Goal: Contribute content

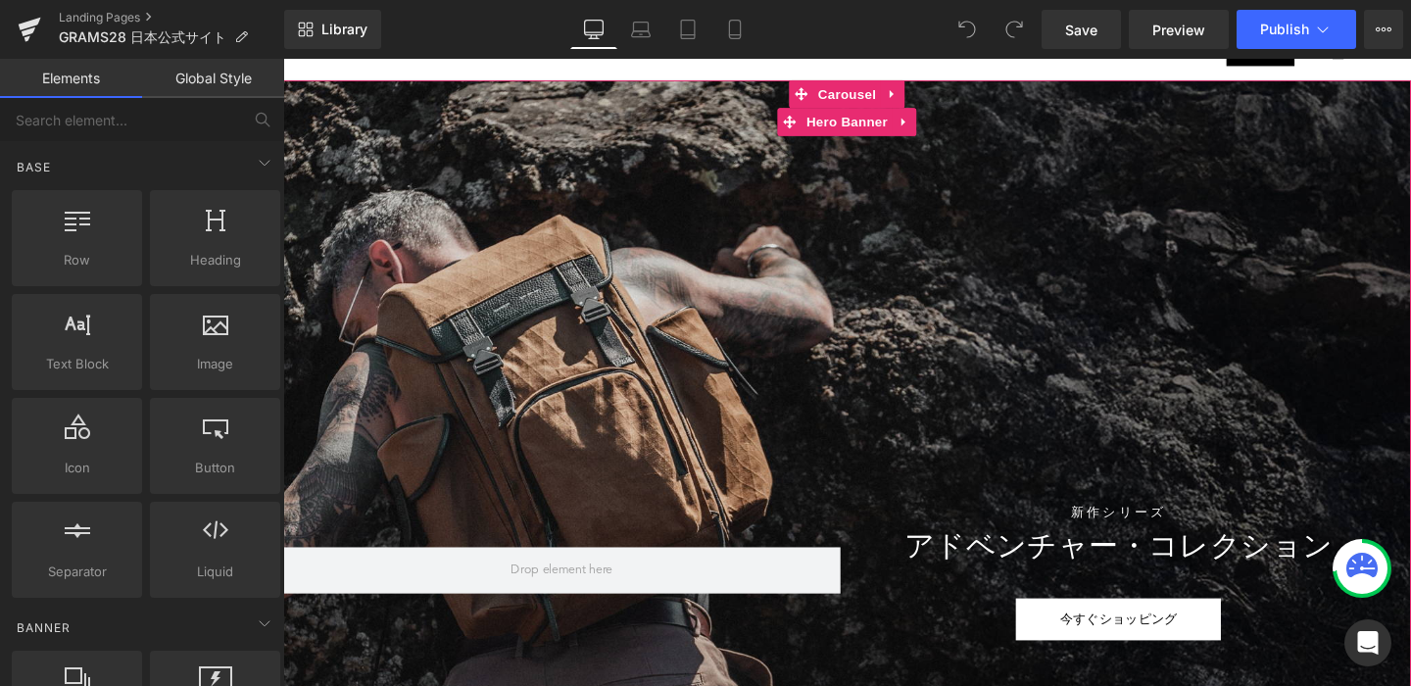
scroll to position [135, 0]
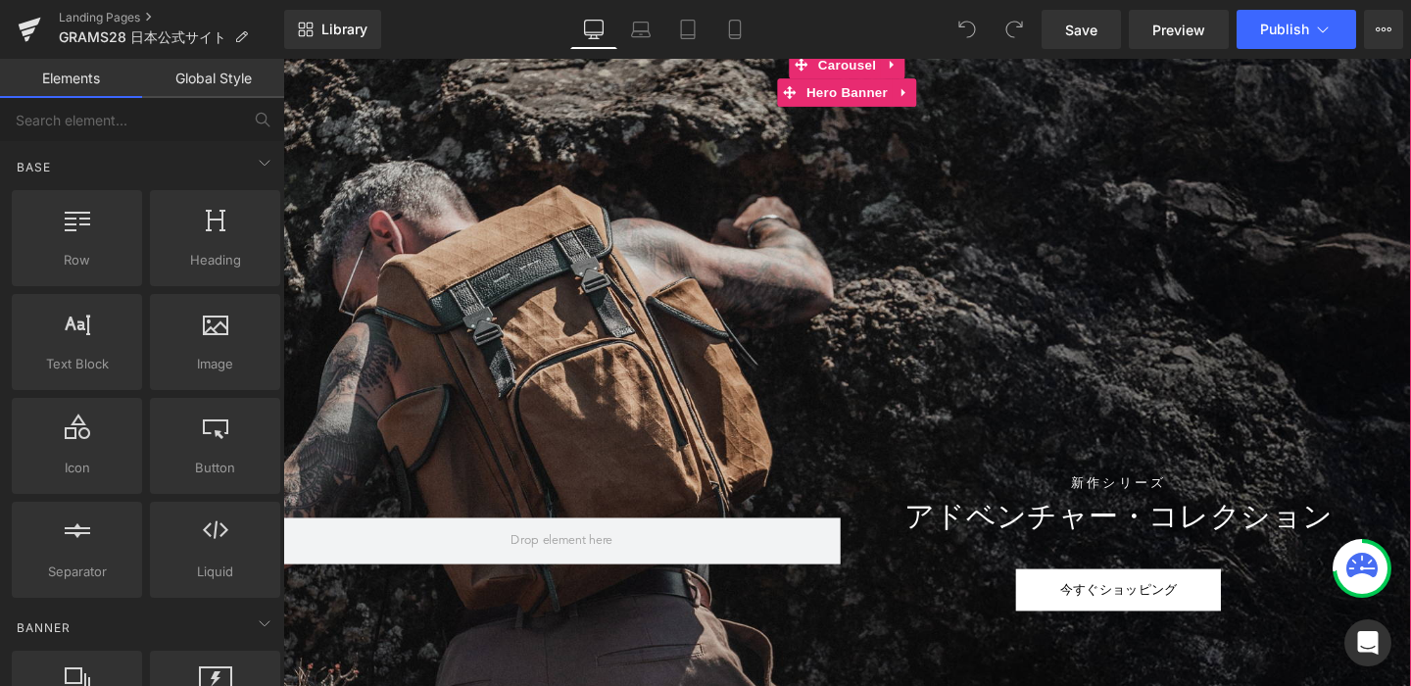
click at [482, 245] on div at bounding box center [875, 515] width 1185 height 931
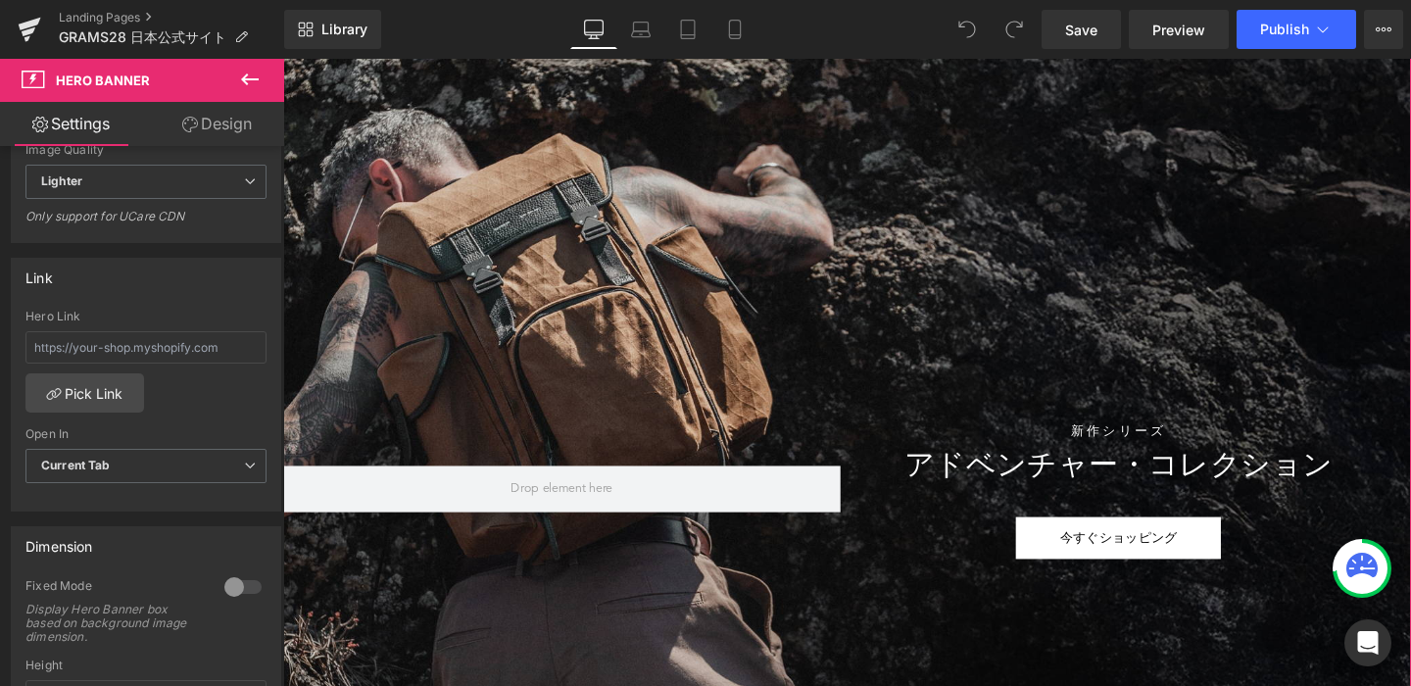
scroll to position [0, 0]
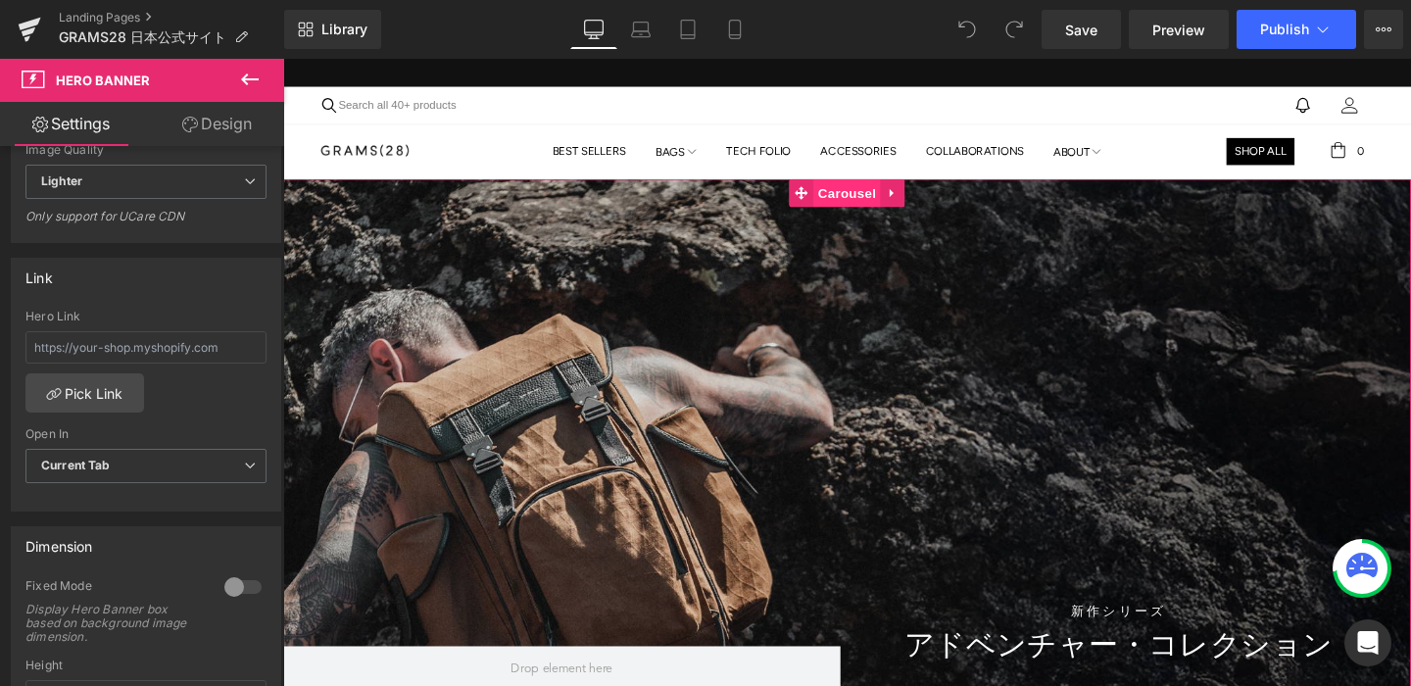
click at [889, 188] on span "Carousel" at bounding box center [875, 199] width 71 height 29
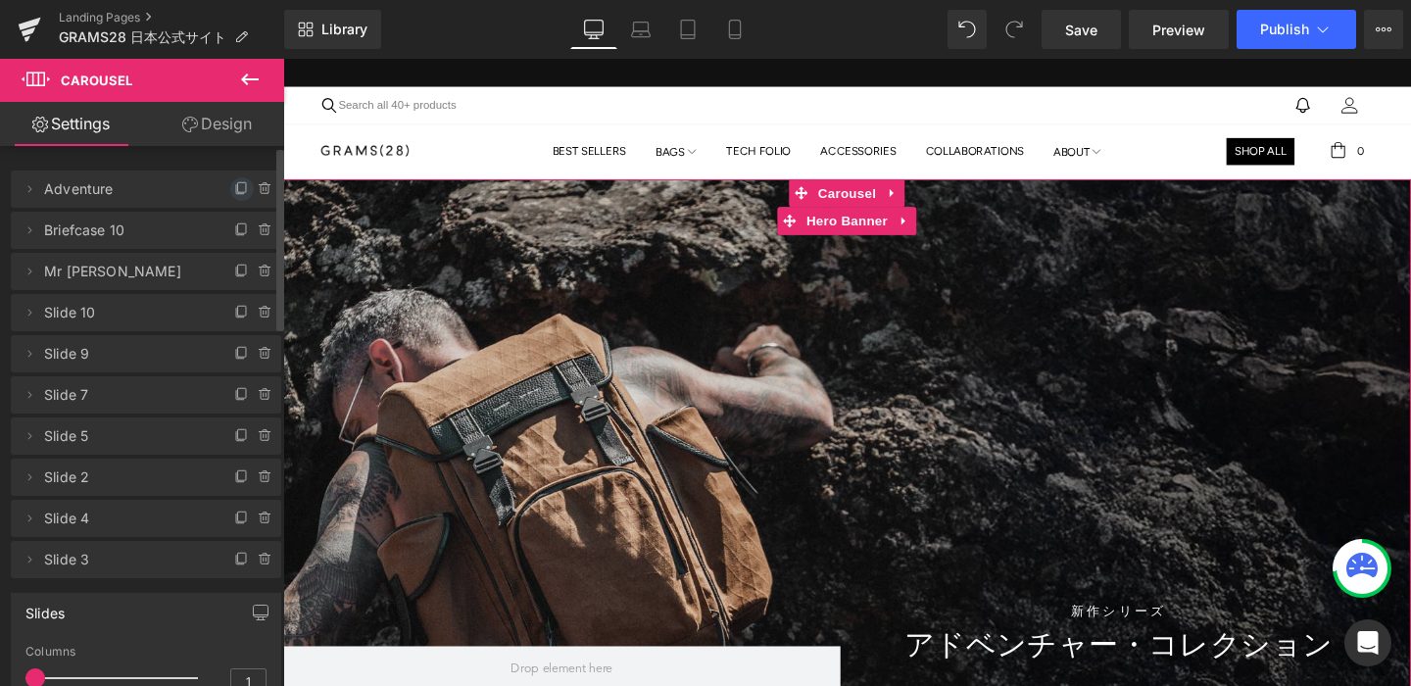
click at [234, 193] on icon at bounding box center [242, 189] width 16 height 16
click at [108, 184] on span "Adventure" at bounding box center [126, 188] width 165 height 37
click at [104, 195] on span "Adventure" at bounding box center [126, 188] width 165 height 37
click at [29, 192] on icon at bounding box center [30, 189] width 16 height 16
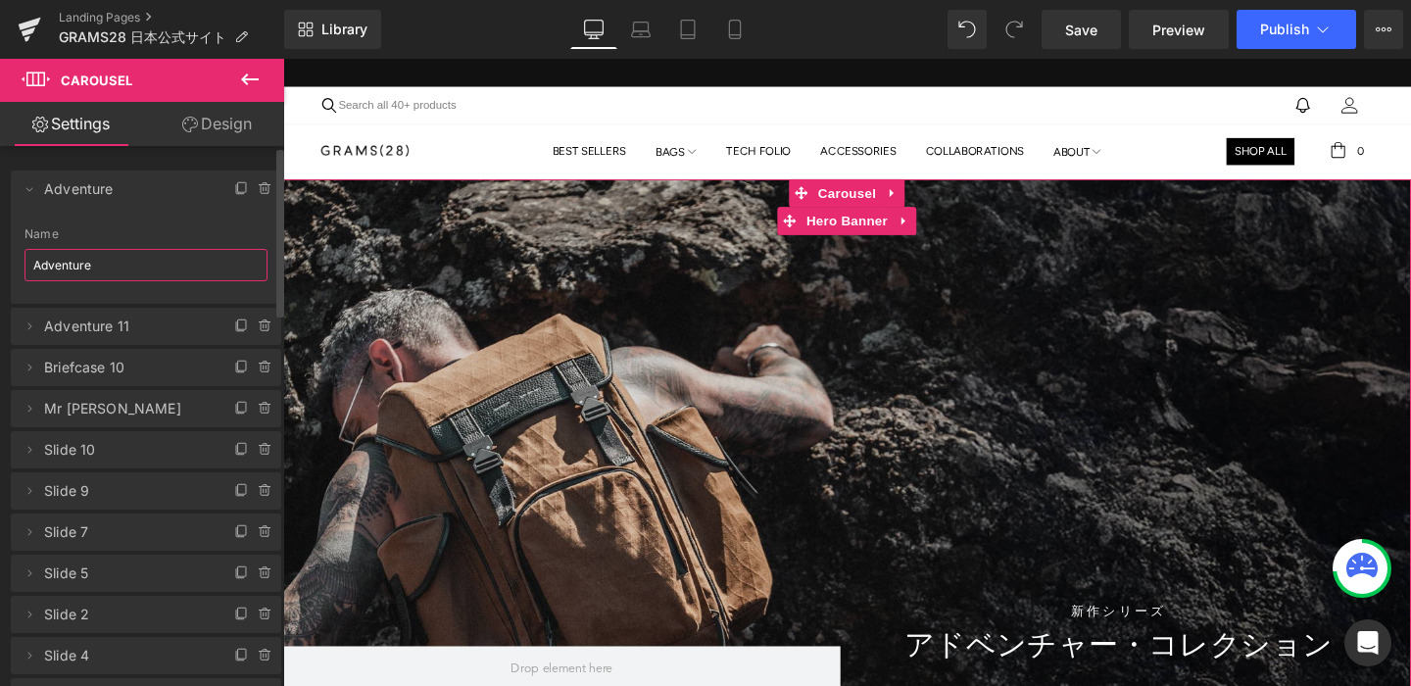
click at [110, 258] on input "Adventure" at bounding box center [145, 265] width 243 height 32
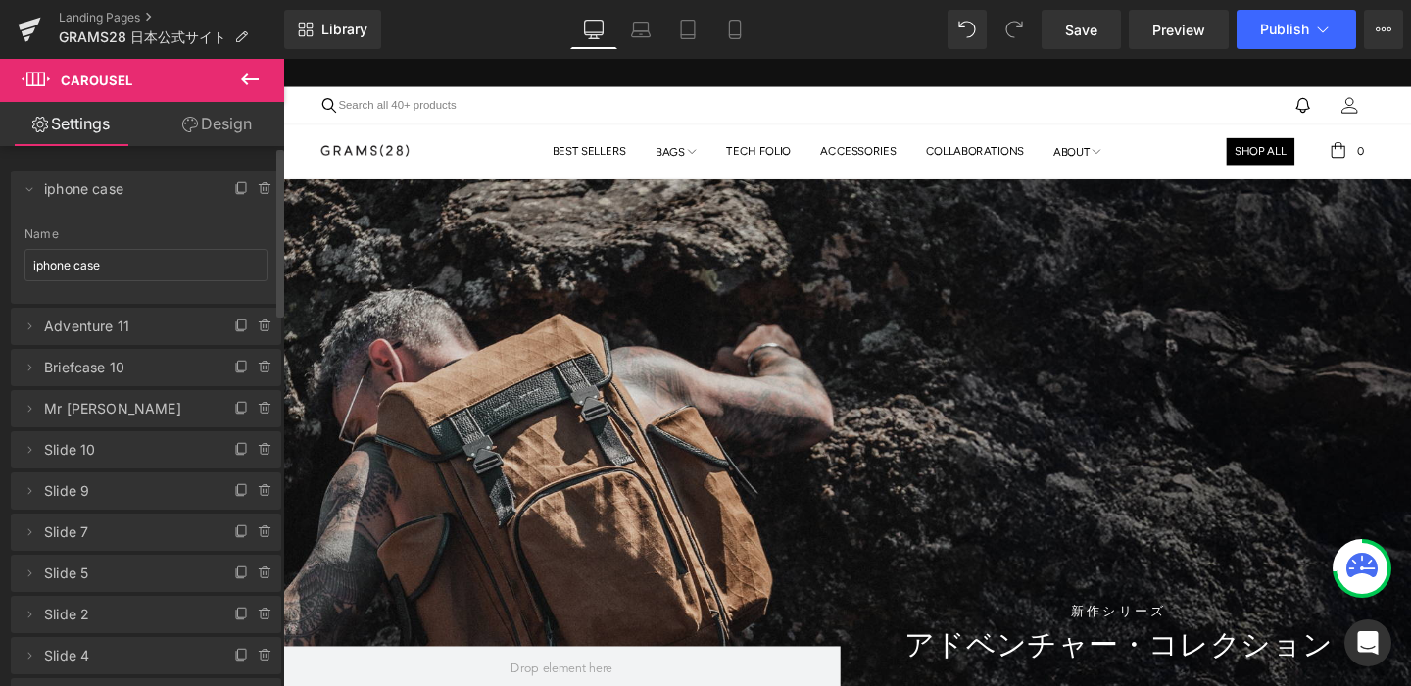
click at [146, 238] on div "Name" at bounding box center [145, 234] width 243 height 14
click at [128, 263] on input "iphone case" at bounding box center [145, 265] width 243 height 32
type input "iphone case 17"
click at [188, 234] on div "Name" at bounding box center [145, 234] width 243 height 14
click at [485, 312] on div at bounding box center [875, 650] width 1185 height 931
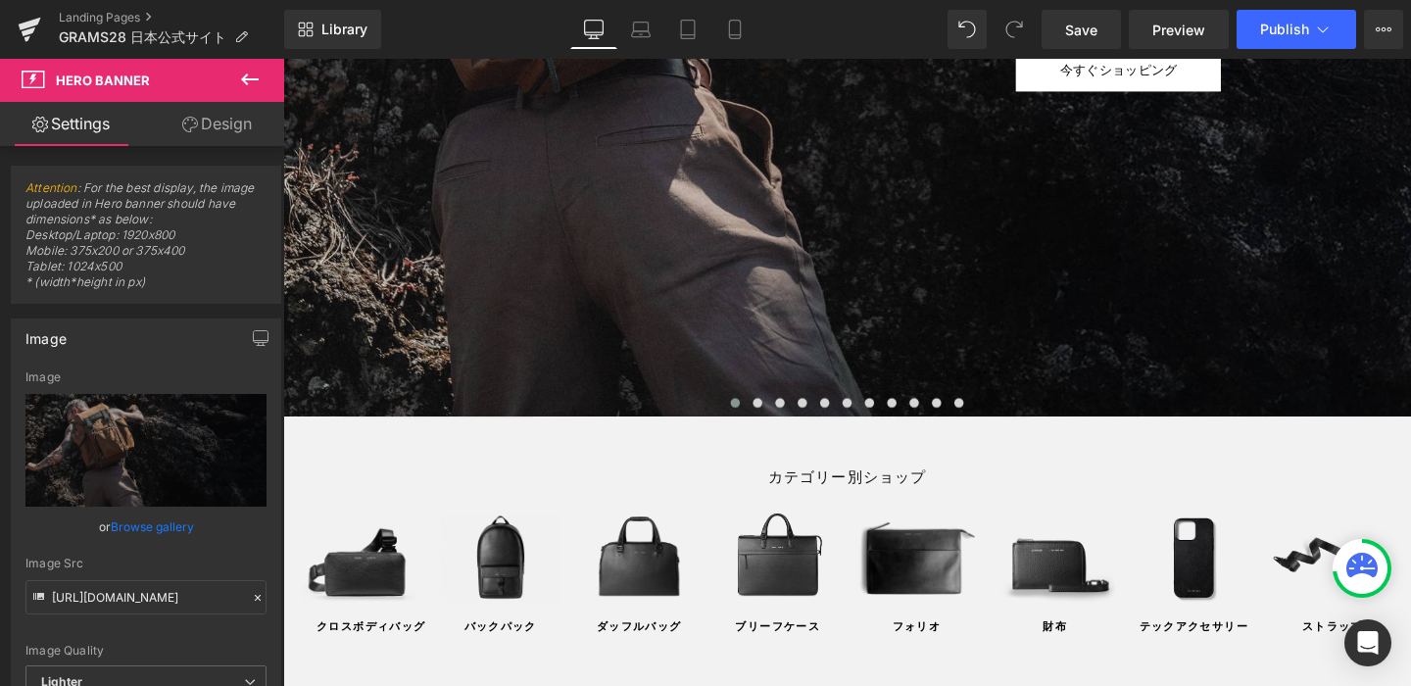
scroll to position [773, 0]
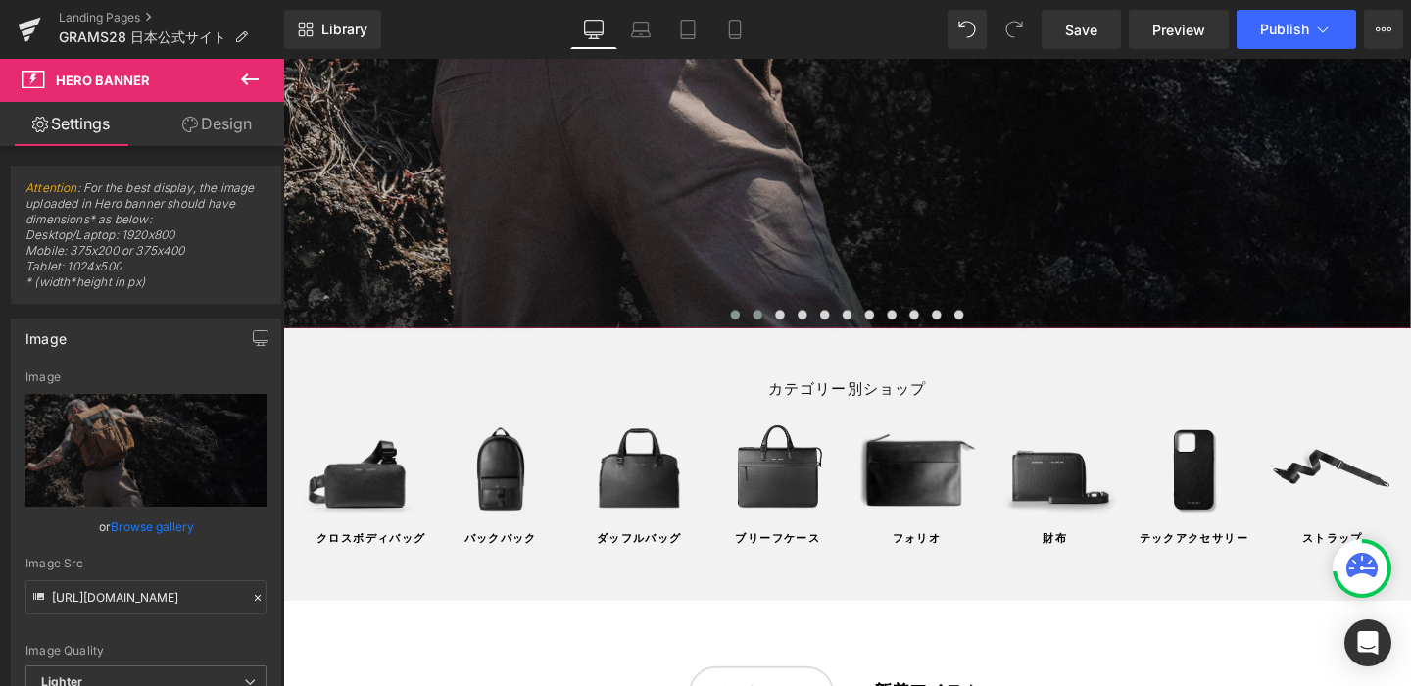
click at [789, 325] on button at bounding box center [782, 328] width 24 height 20
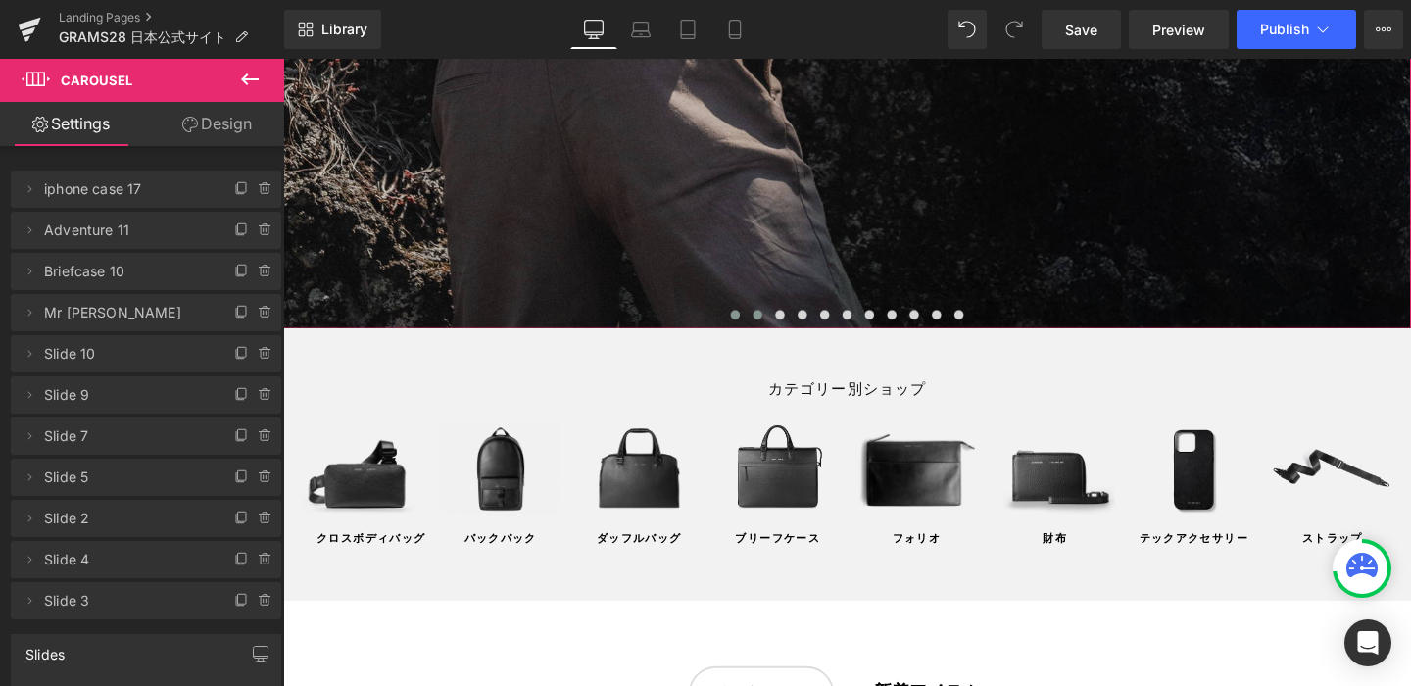
click at [753, 320] on button at bounding box center [758, 328] width 24 height 20
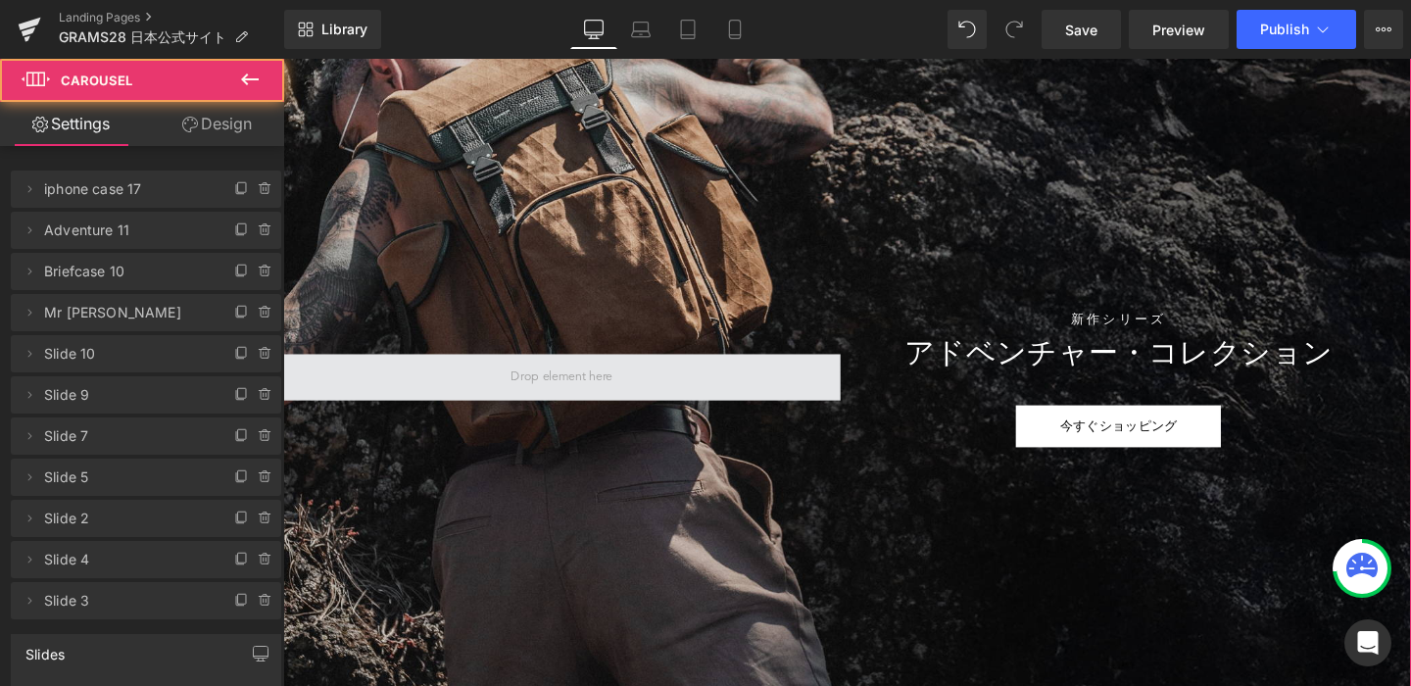
scroll to position [230, 0]
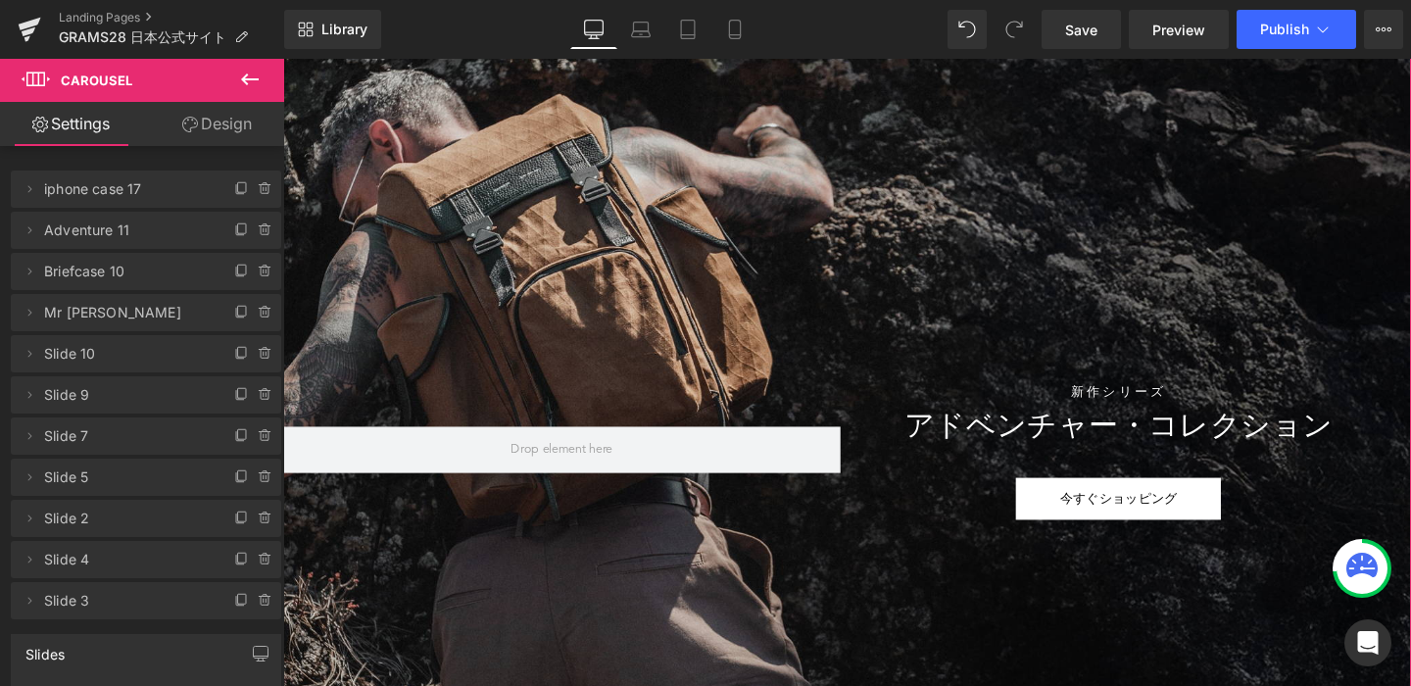
click at [801, 319] on div at bounding box center [875, 420] width 1185 height 931
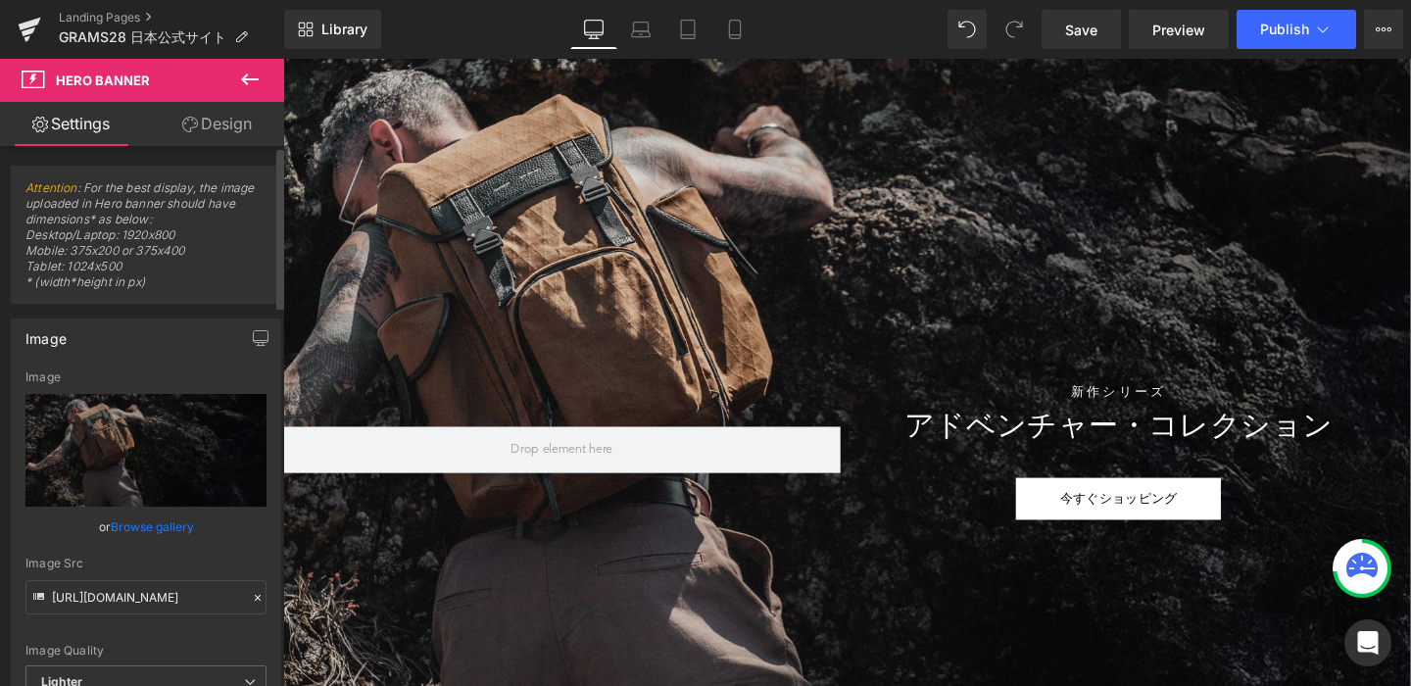
click at [151, 520] on link "Browse gallery" at bounding box center [152, 526] width 83 height 34
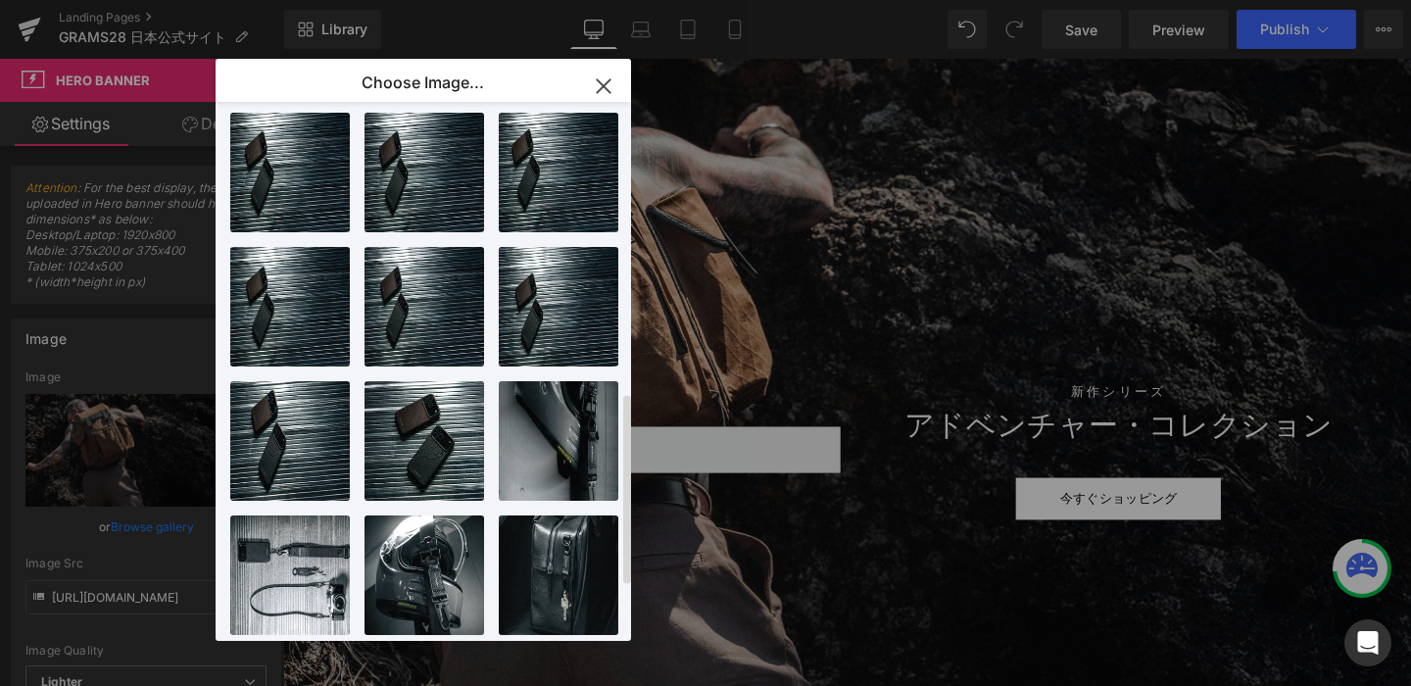
scroll to position [0, 0]
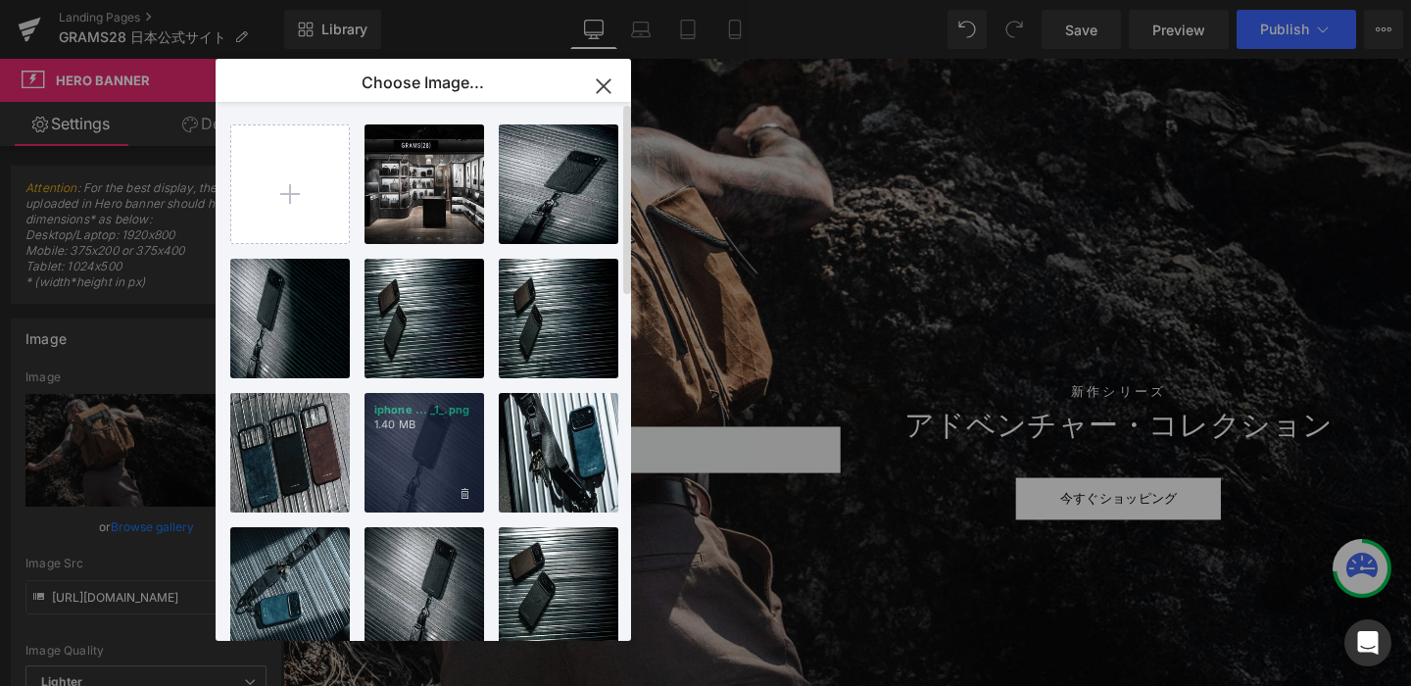
click at [413, 465] on div "iphone ... _1_.png 1.40 MB" at bounding box center [424, 453] width 120 height 120
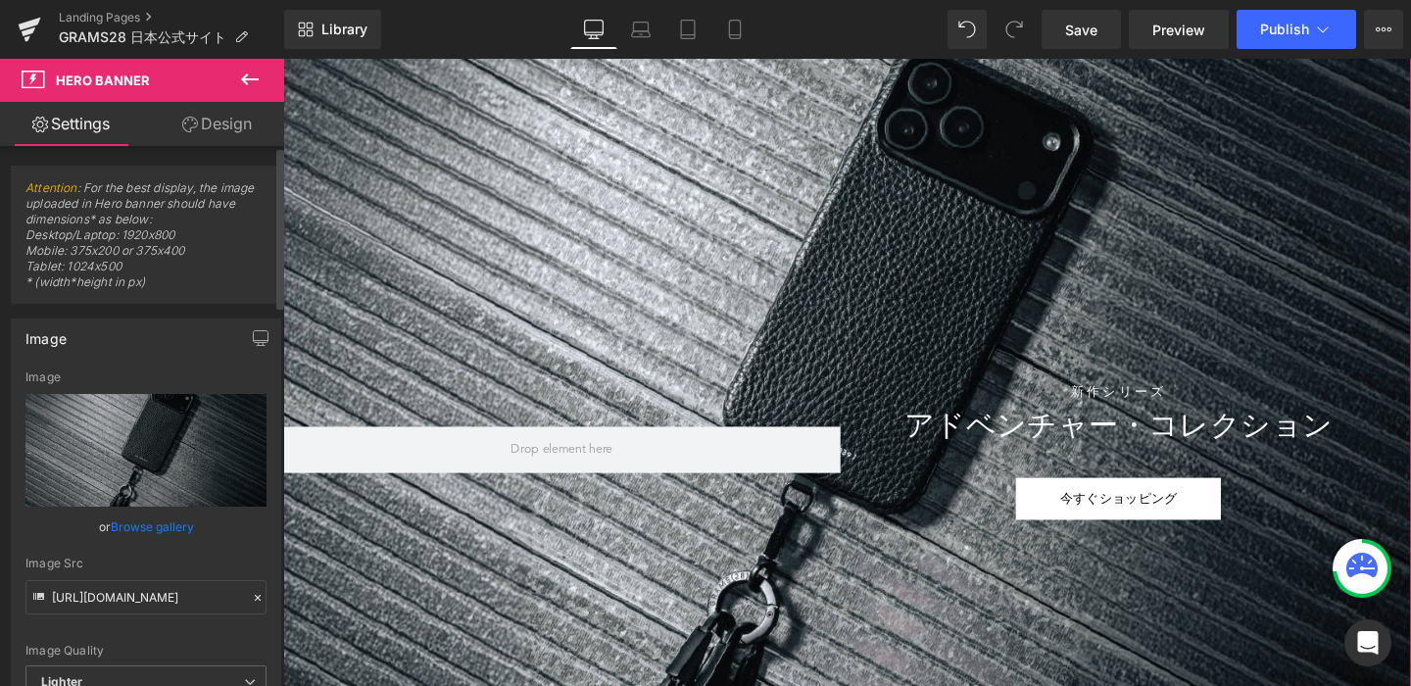
click at [163, 523] on link "Browse gallery" at bounding box center [152, 526] width 83 height 34
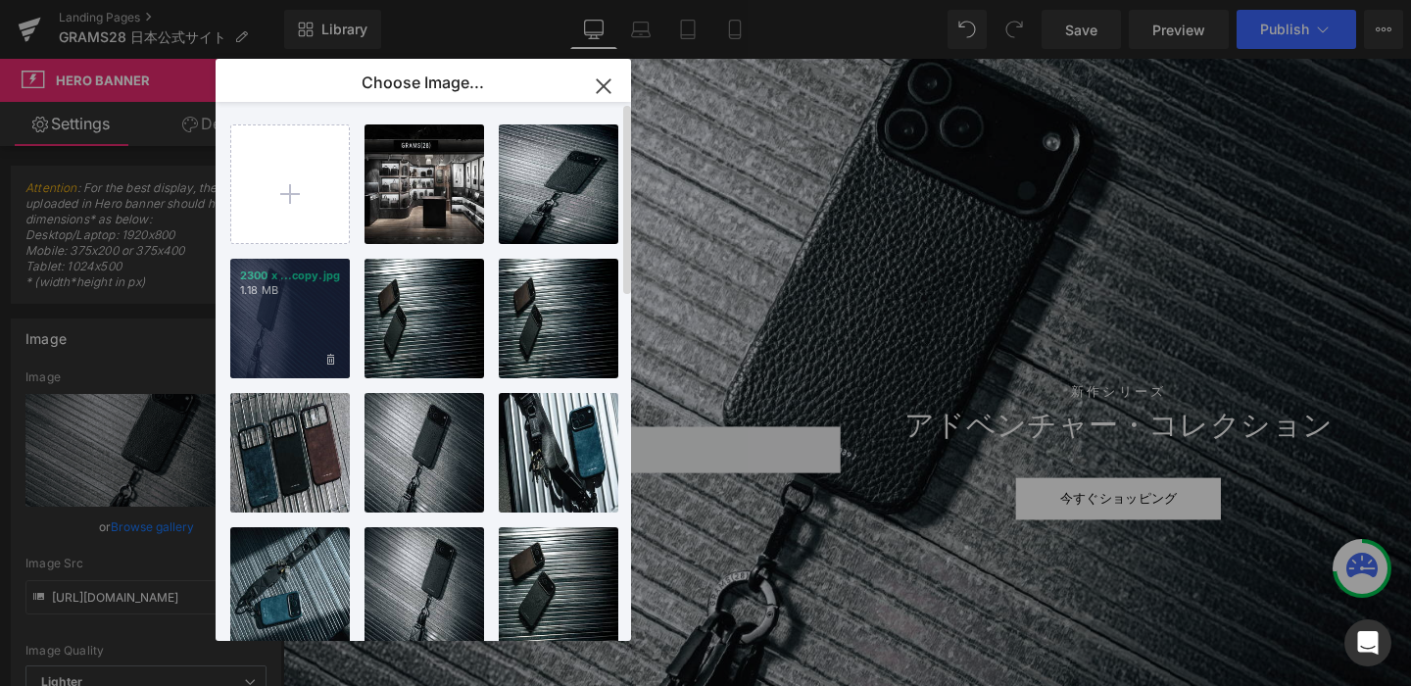
click at [263, 345] on div "2300 x ...copy.jpg 1.18 MB" at bounding box center [290, 319] width 120 height 120
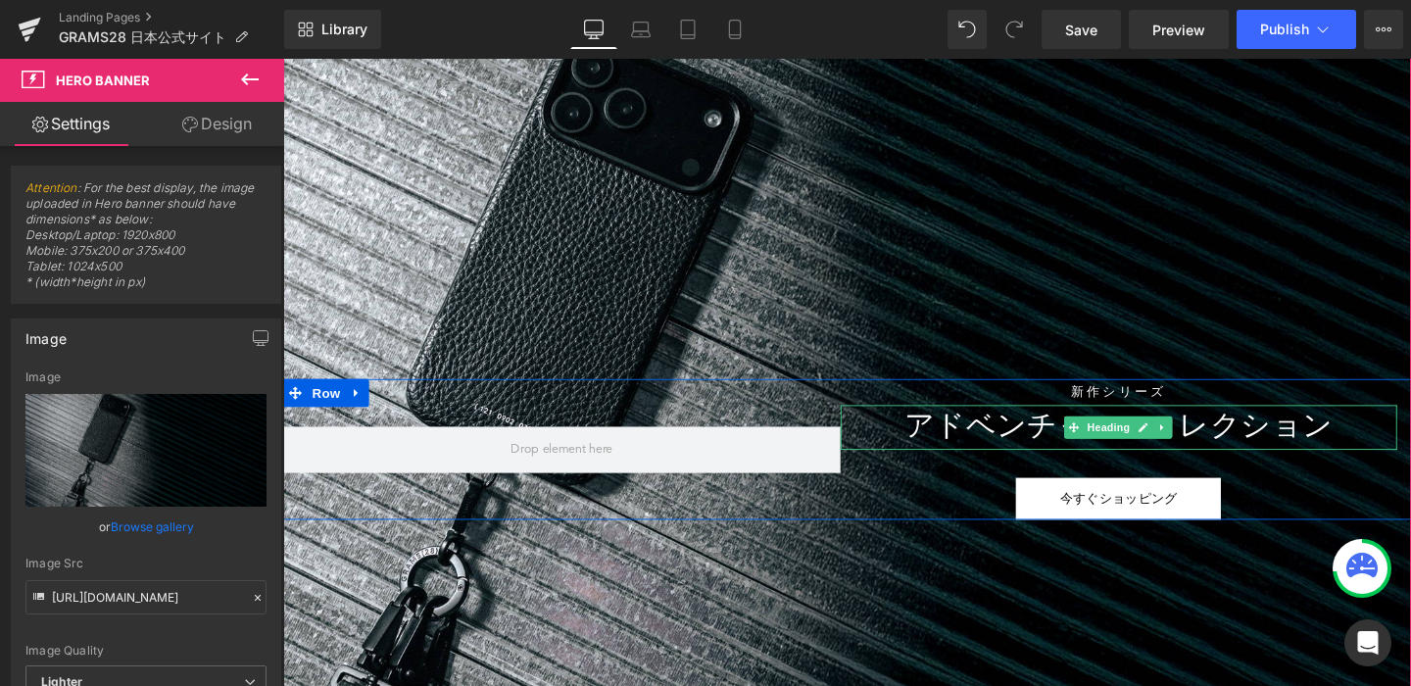
click at [1034, 447] on h1 "アドベンチャー・コレクション" at bounding box center [1162, 446] width 586 height 47
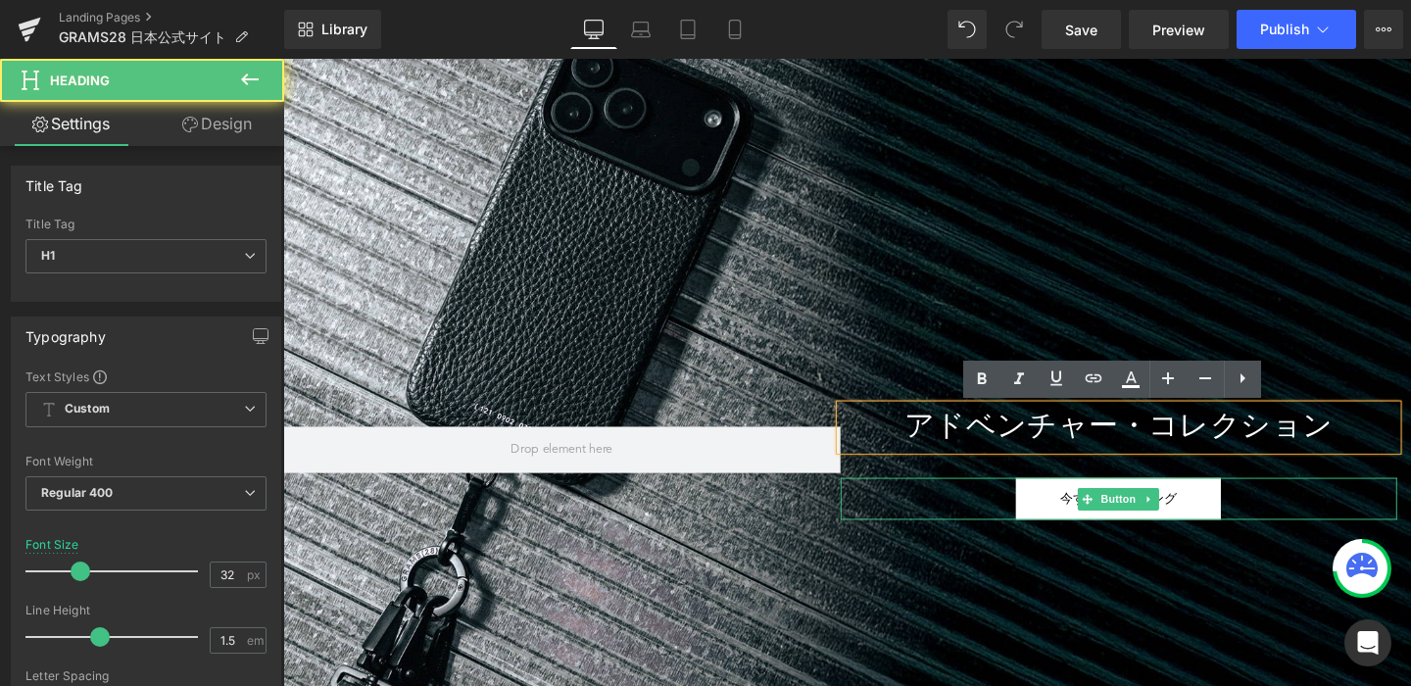
click at [1076, 514] on link "今すぐショッピング" at bounding box center [1161, 522] width 216 height 44
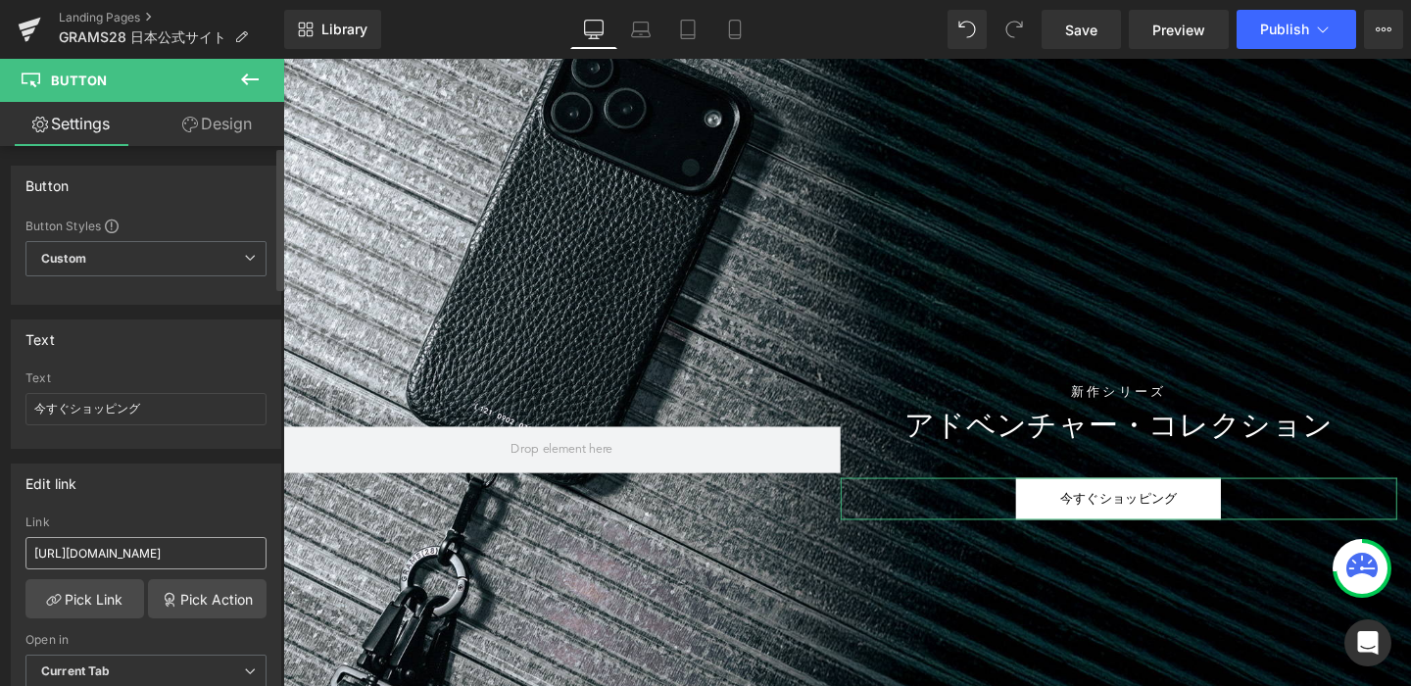
click at [177, 542] on input "[URL][DOMAIN_NAME]" at bounding box center [145, 553] width 241 height 32
type input "[URL][DOMAIN_NAME]"
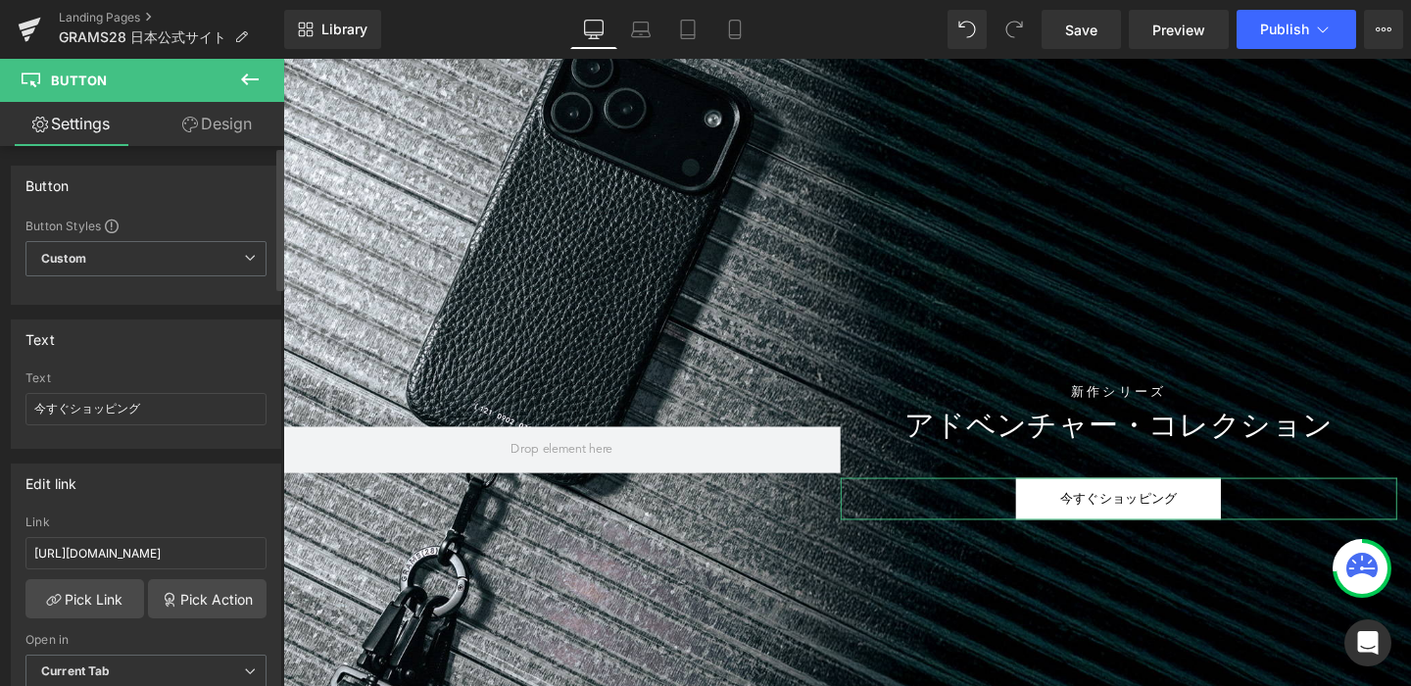
click at [213, 503] on div "Edit link [URL][DOMAIN_NAME] Link [URL][DOMAIN_NAME] Pick Link Pick Action Curr…" at bounding box center [146, 590] width 270 height 254
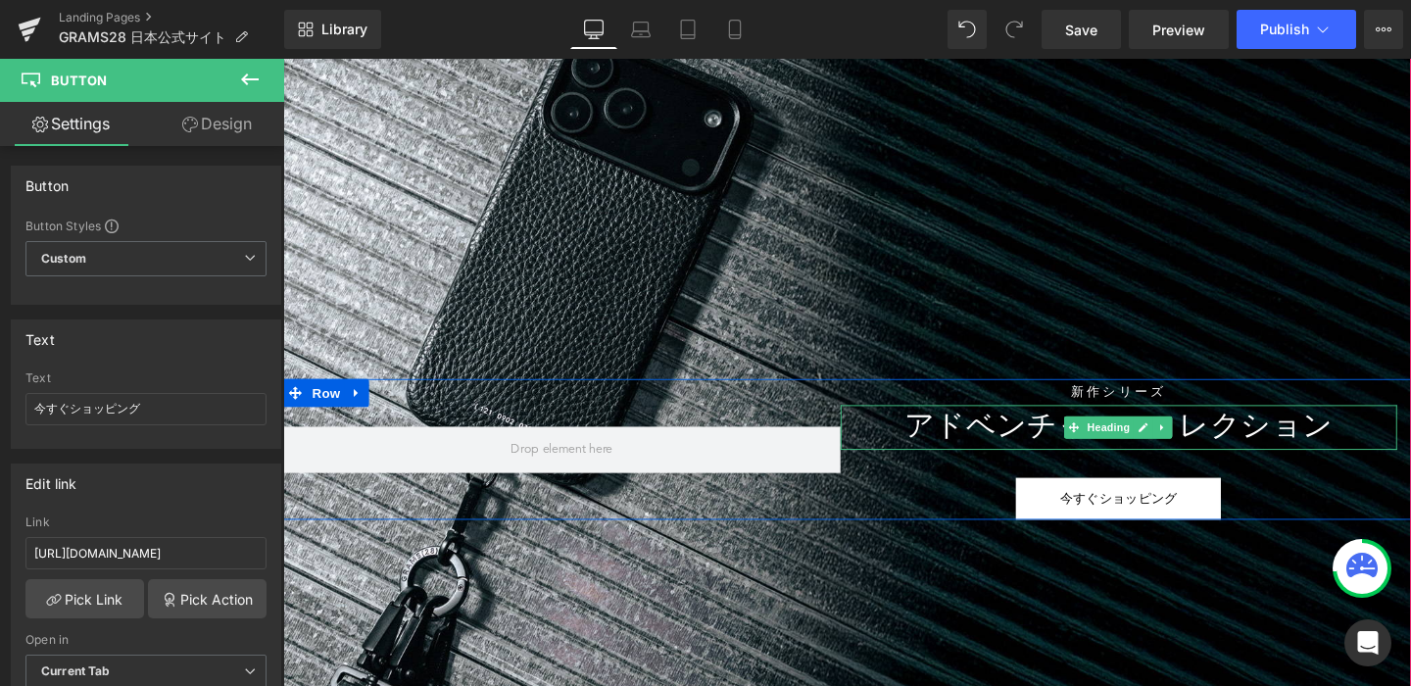
click at [1012, 459] on h1 "アドベンチャー・コレクション" at bounding box center [1162, 446] width 586 height 47
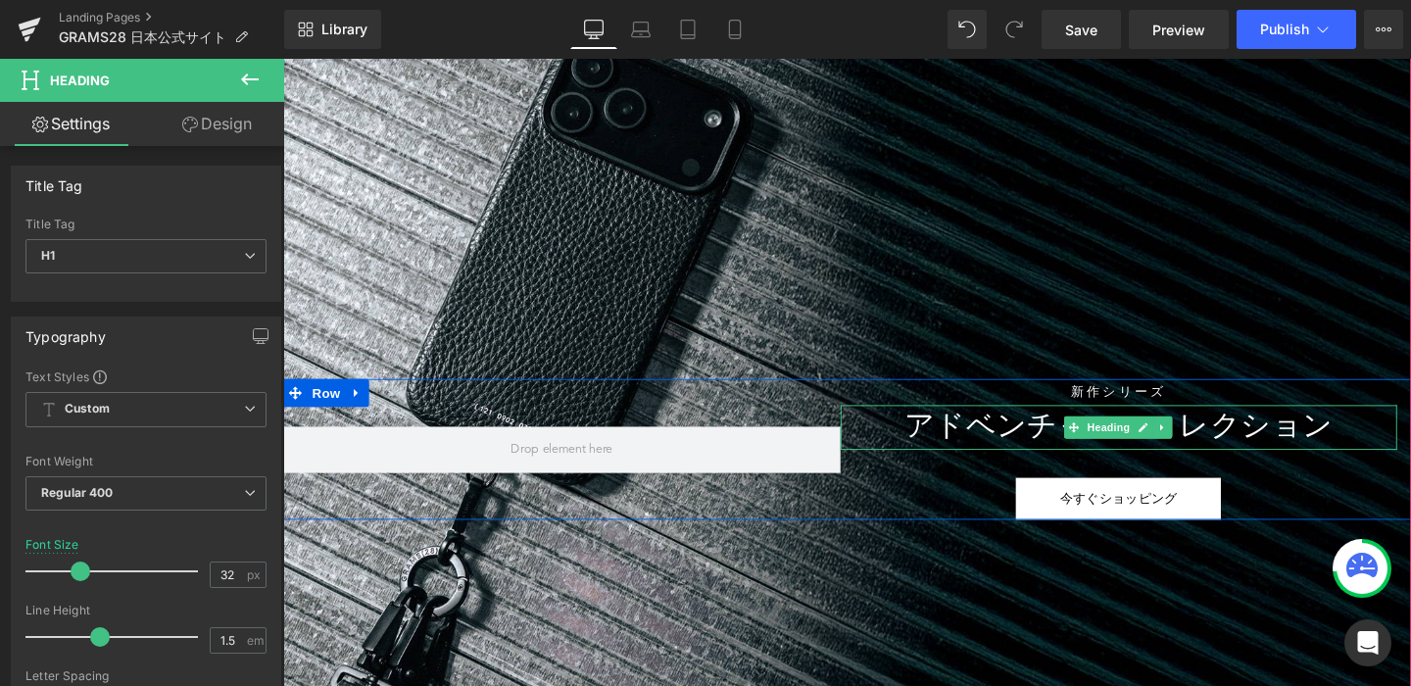
click at [1156, 453] on span "Heading" at bounding box center [1151, 447] width 53 height 24
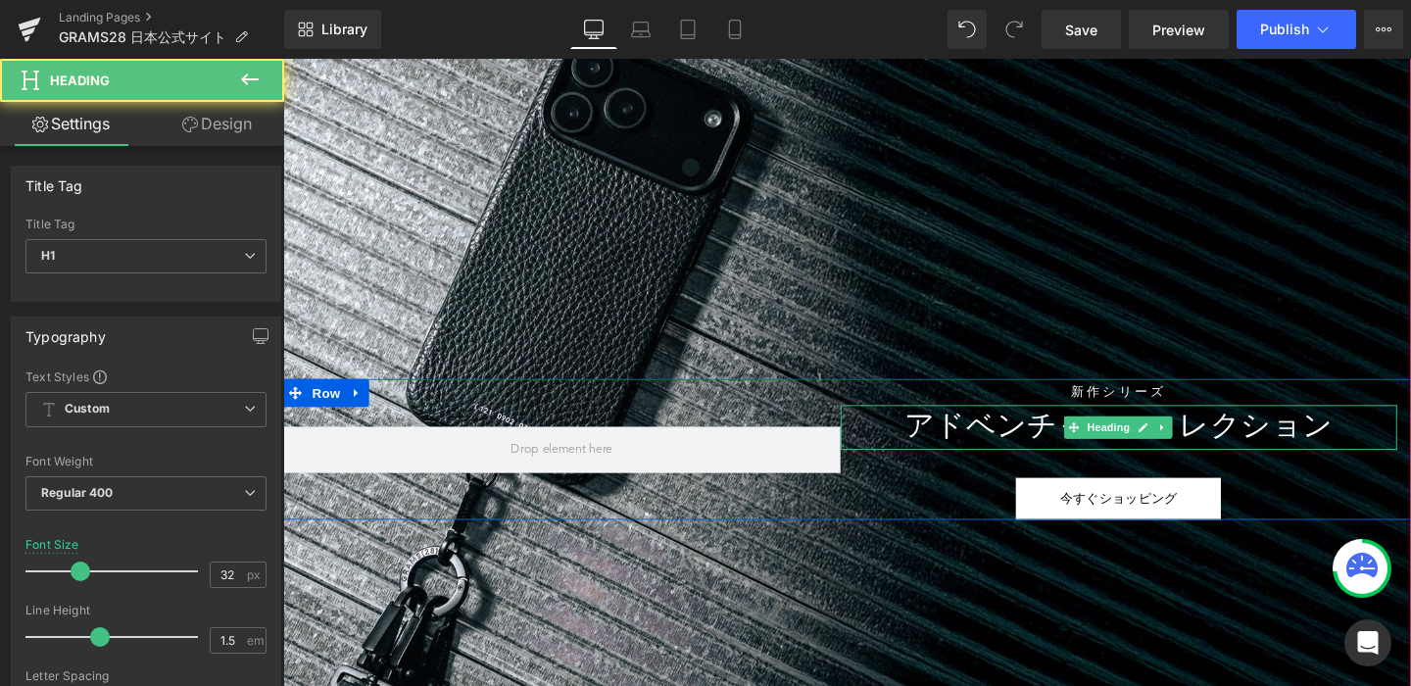
click at [1035, 462] on h1 "アドベンチャー・コレクション" at bounding box center [1162, 446] width 586 height 47
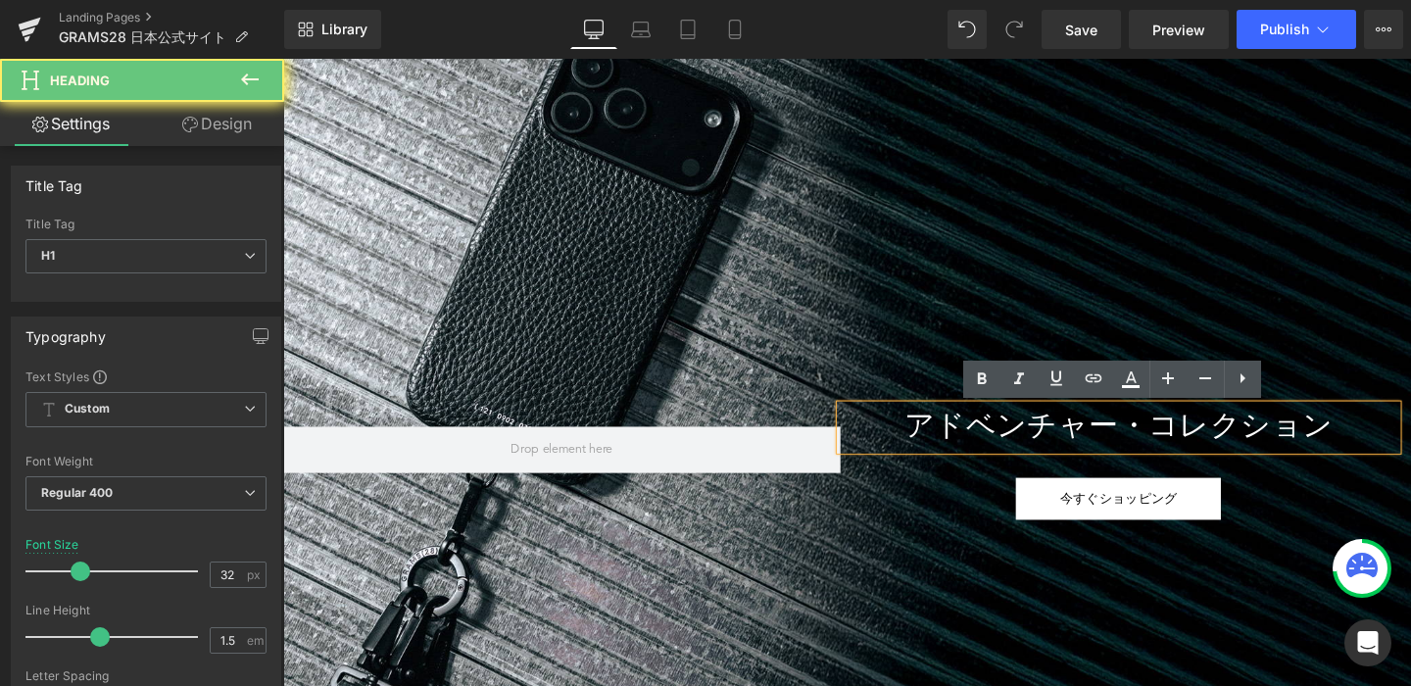
click at [1035, 462] on h1 "アドベンチャー・コレクション" at bounding box center [1162, 446] width 586 height 47
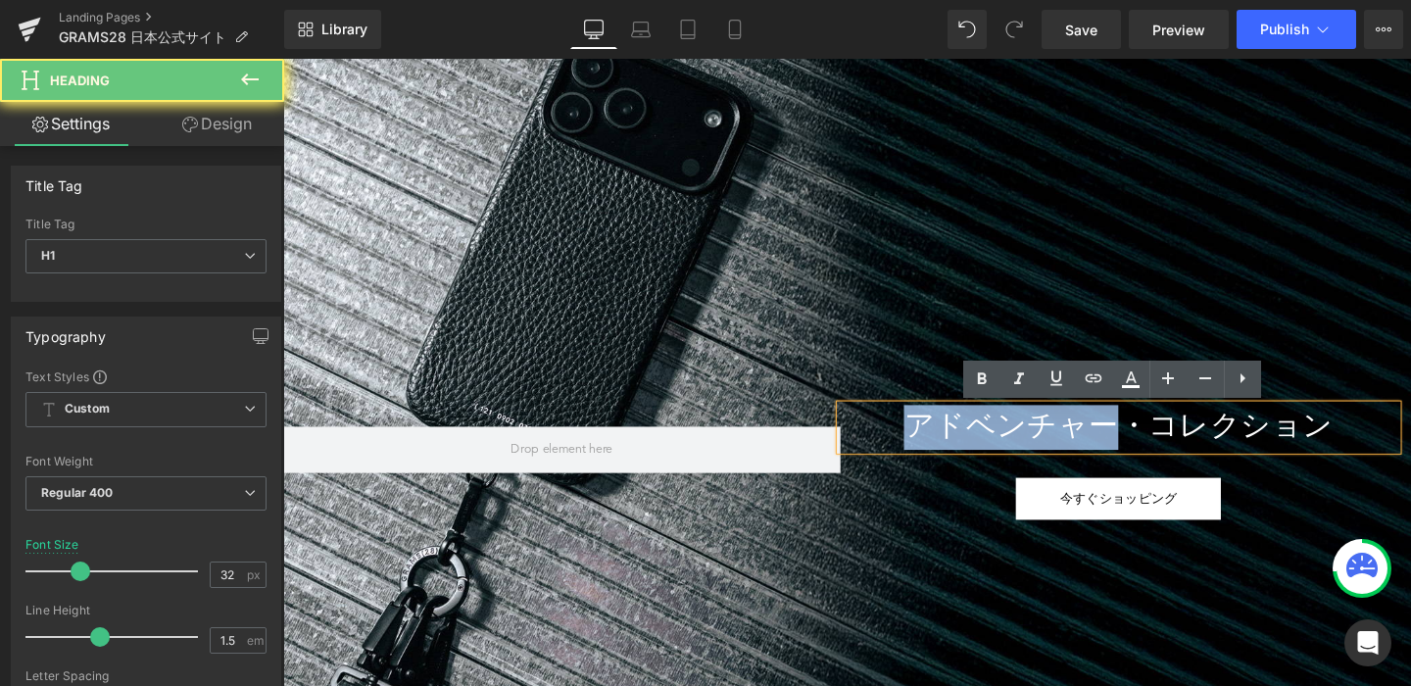
click at [1035, 462] on h1 "アドベンチャー・コレクション" at bounding box center [1162, 446] width 586 height 47
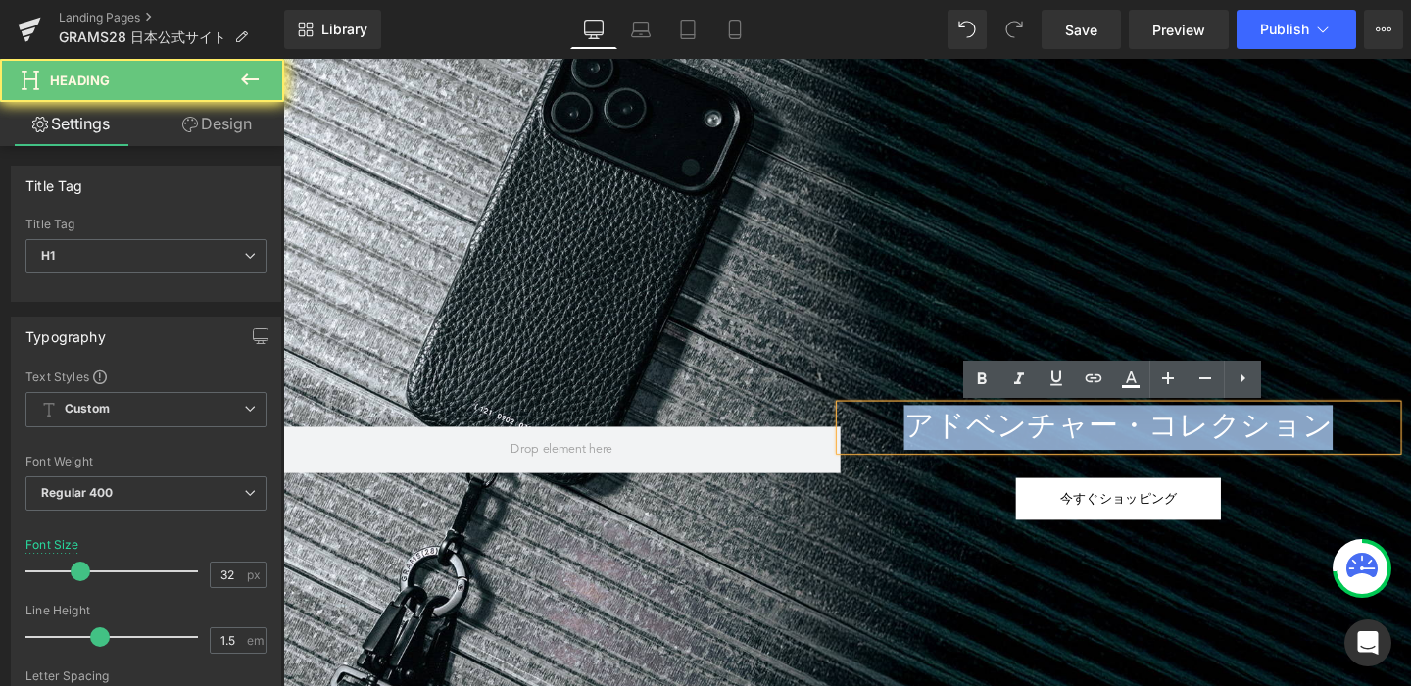
paste div
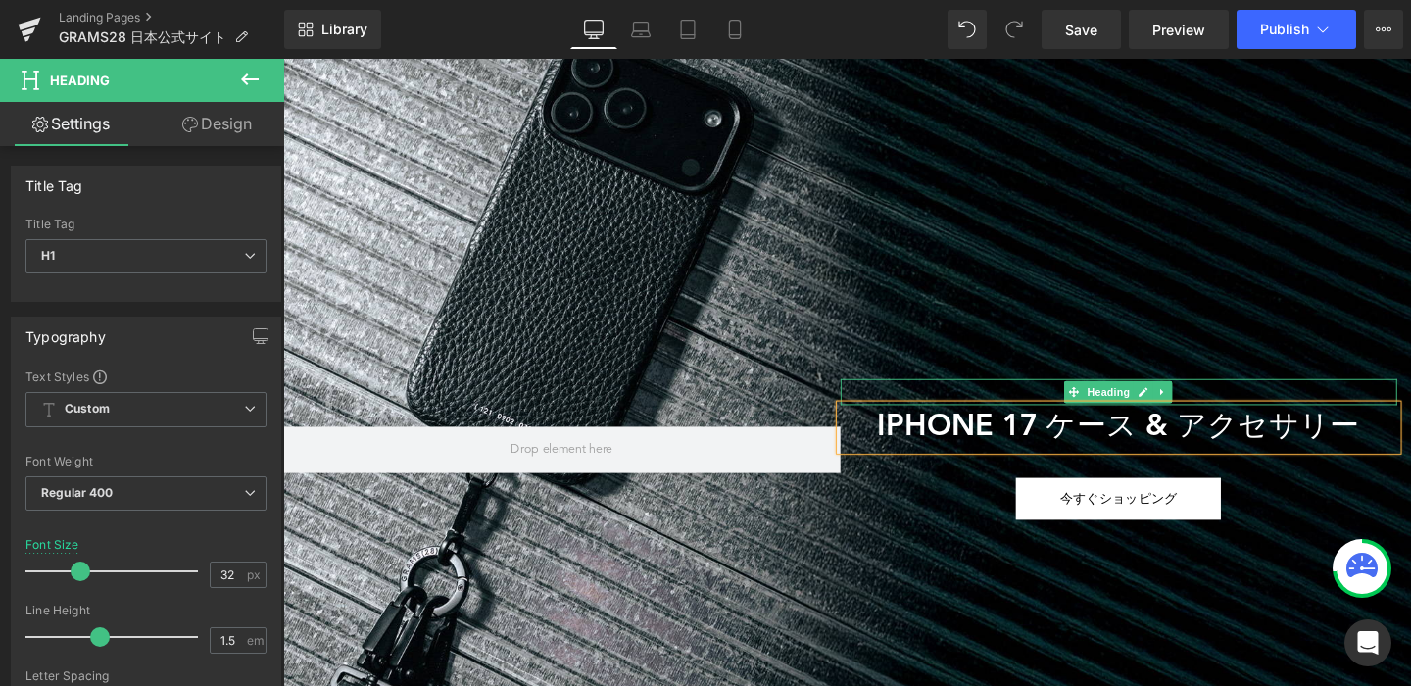
click at [1080, 407] on h1 "新作シリーズ" at bounding box center [1162, 409] width 586 height 27
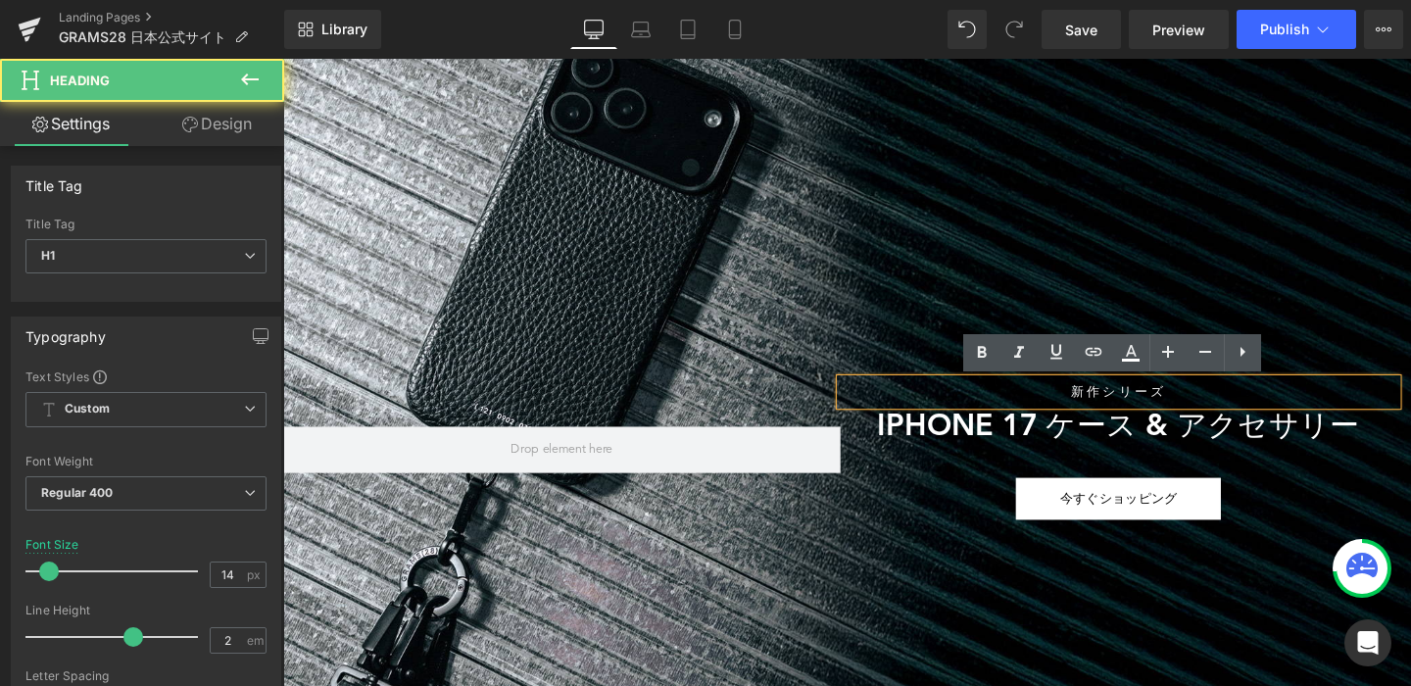
click at [1099, 406] on h1 "新作シリーズ" at bounding box center [1162, 409] width 586 height 27
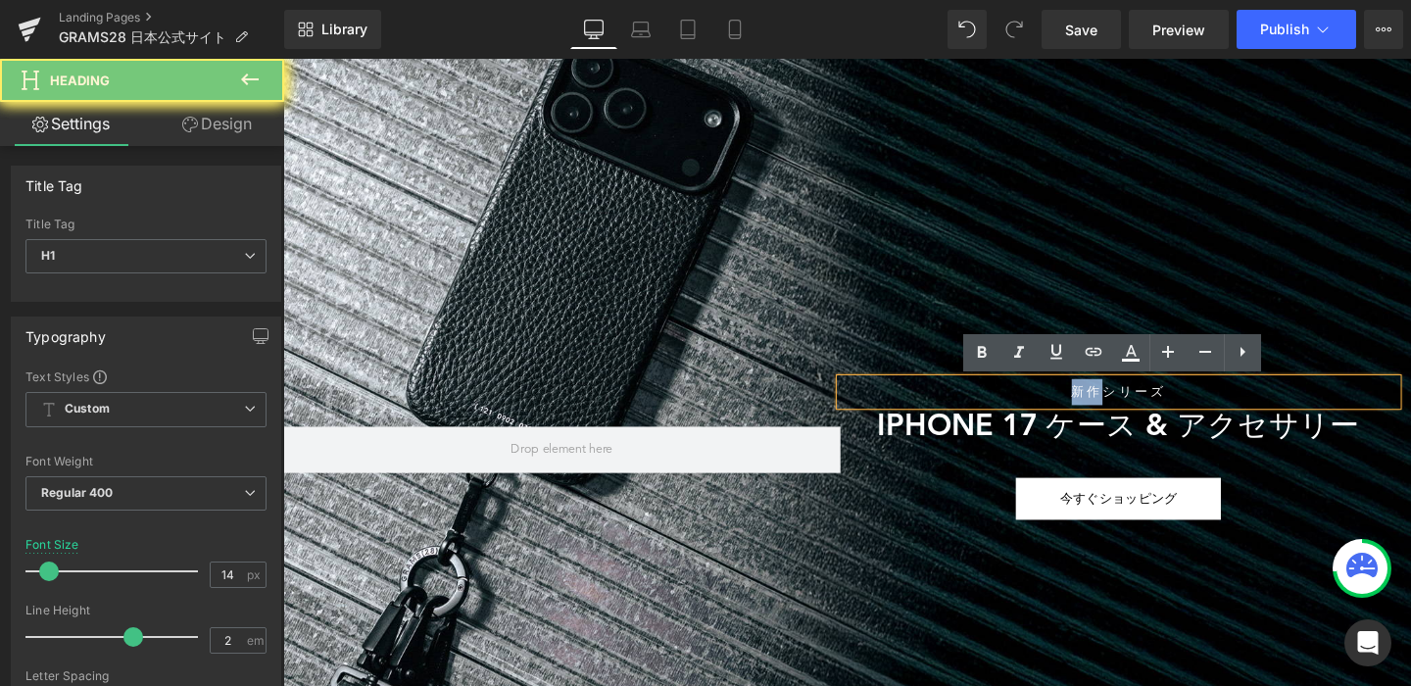
click at [1099, 406] on h1 "新作シリーズ" at bounding box center [1162, 409] width 586 height 27
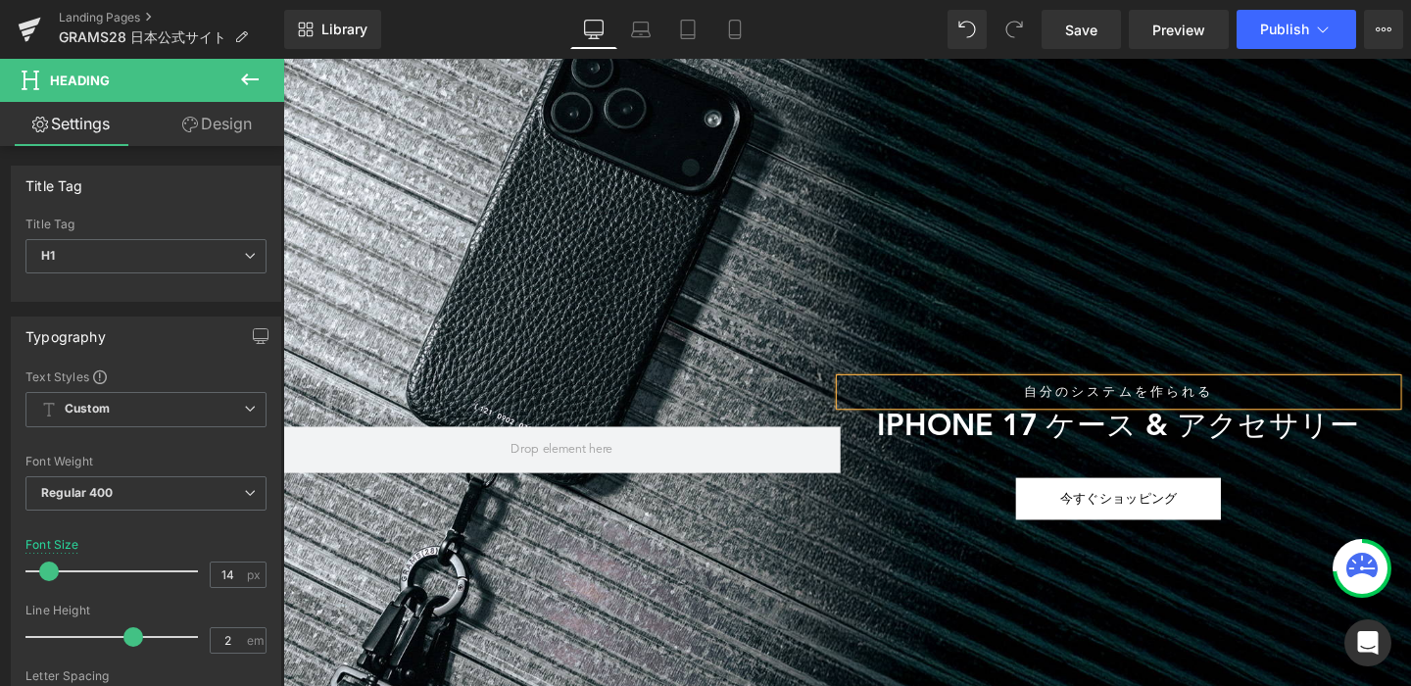
click at [1120, 409] on h1 "自分のシステムを作られる" at bounding box center [1162, 409] width 586 height 27
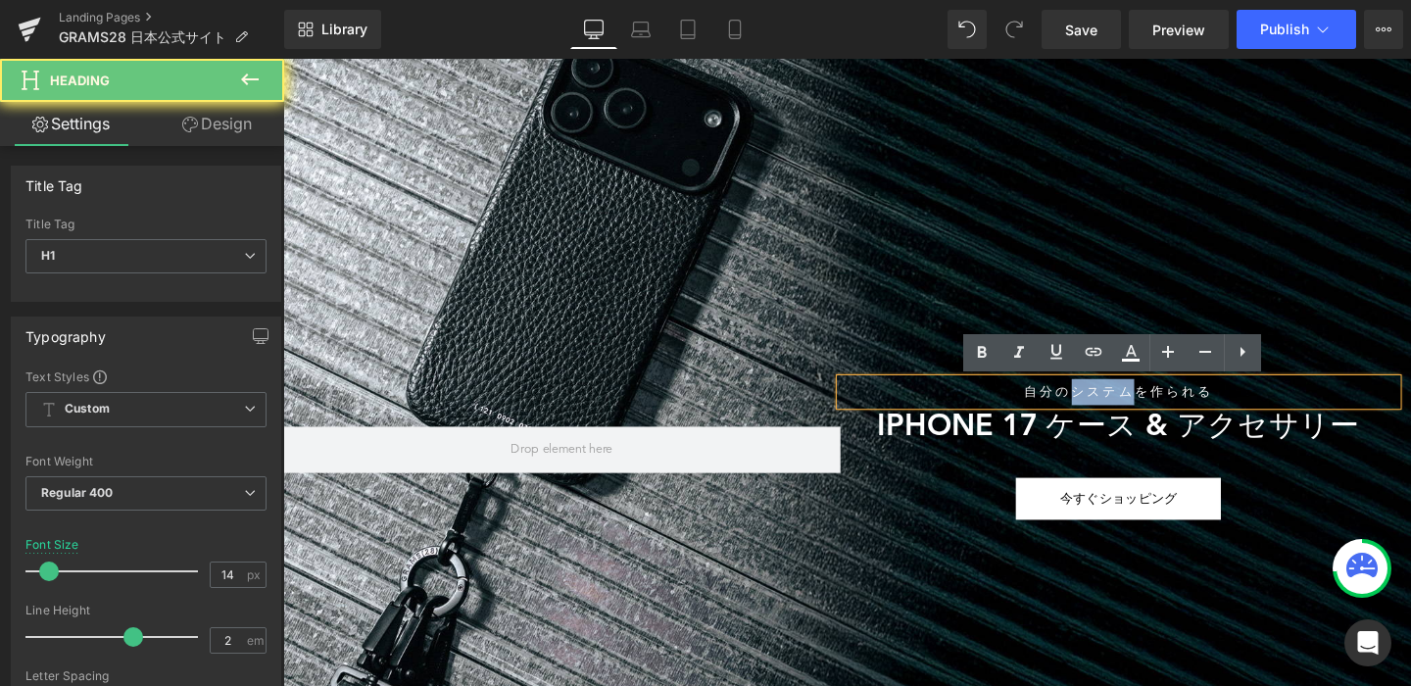
click at [1120, 409] on h1 "自分のシステムを作られる" at bounding box center [1162, 409] width 586 height 27
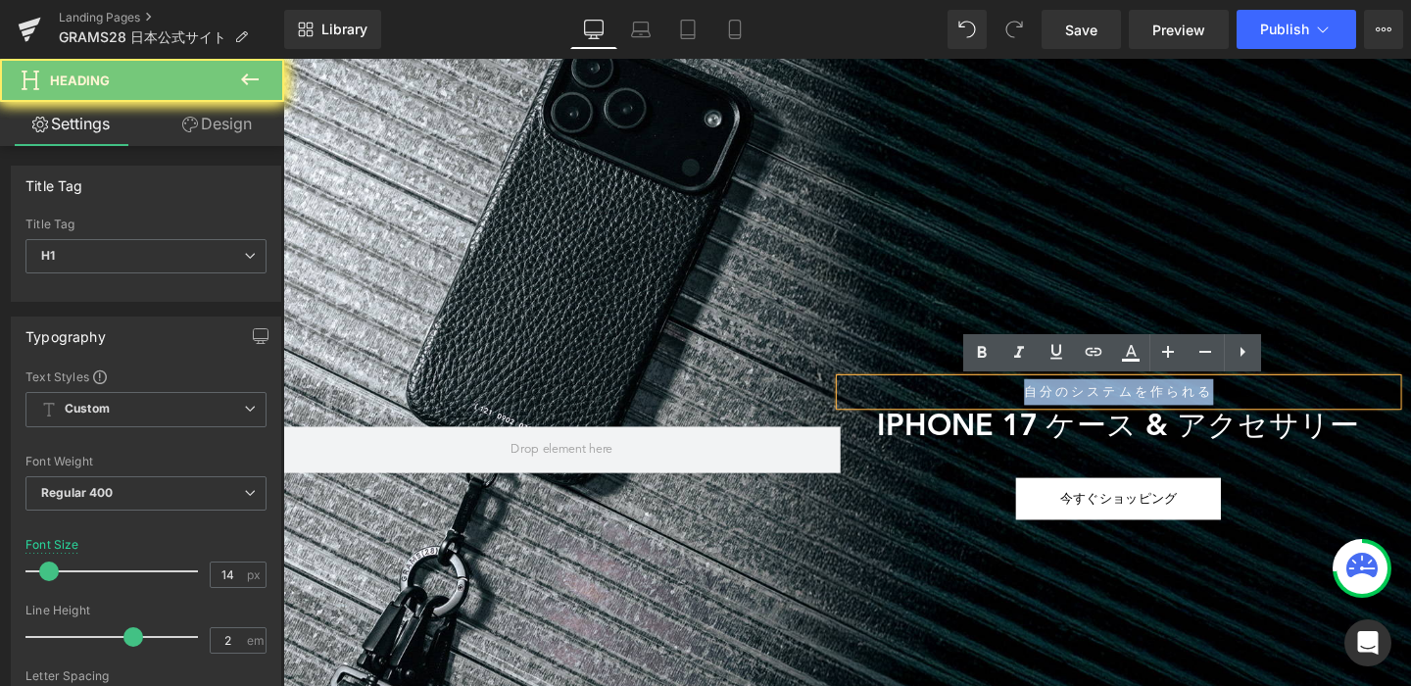
copy h1 "自分のシステムを作られる"
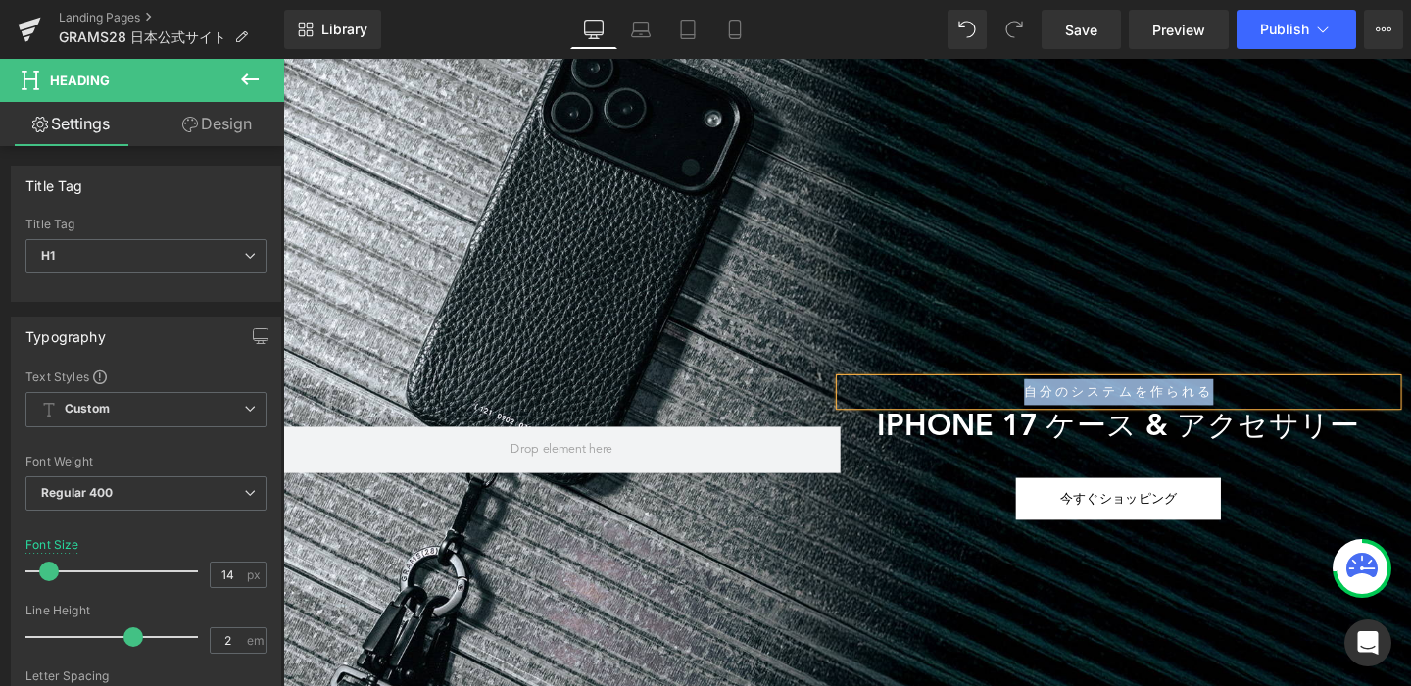
click at [957, 399] on h1 "自分のシステムを作られる" at bounding box center [1162, 409] width 586 height 27
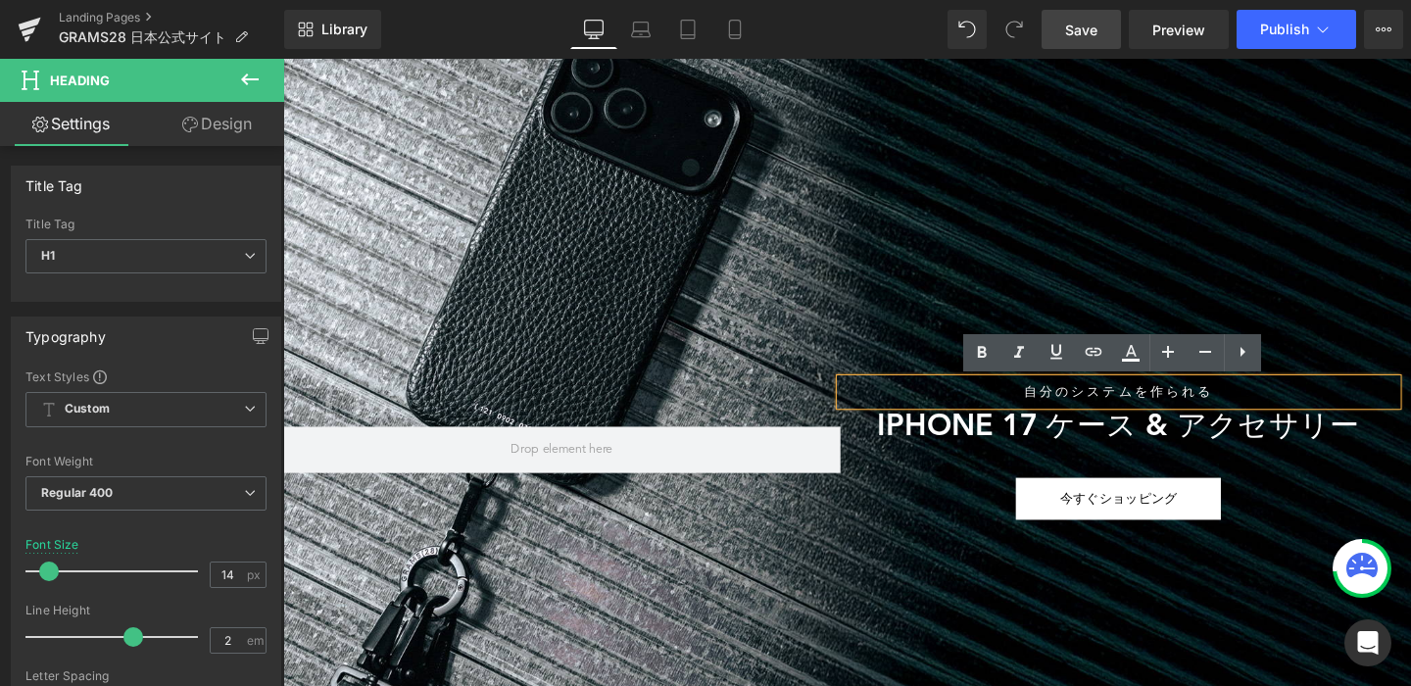
click at [1074, 36] on span "Save" at bounding box center [1081, 30] width 32 height 21
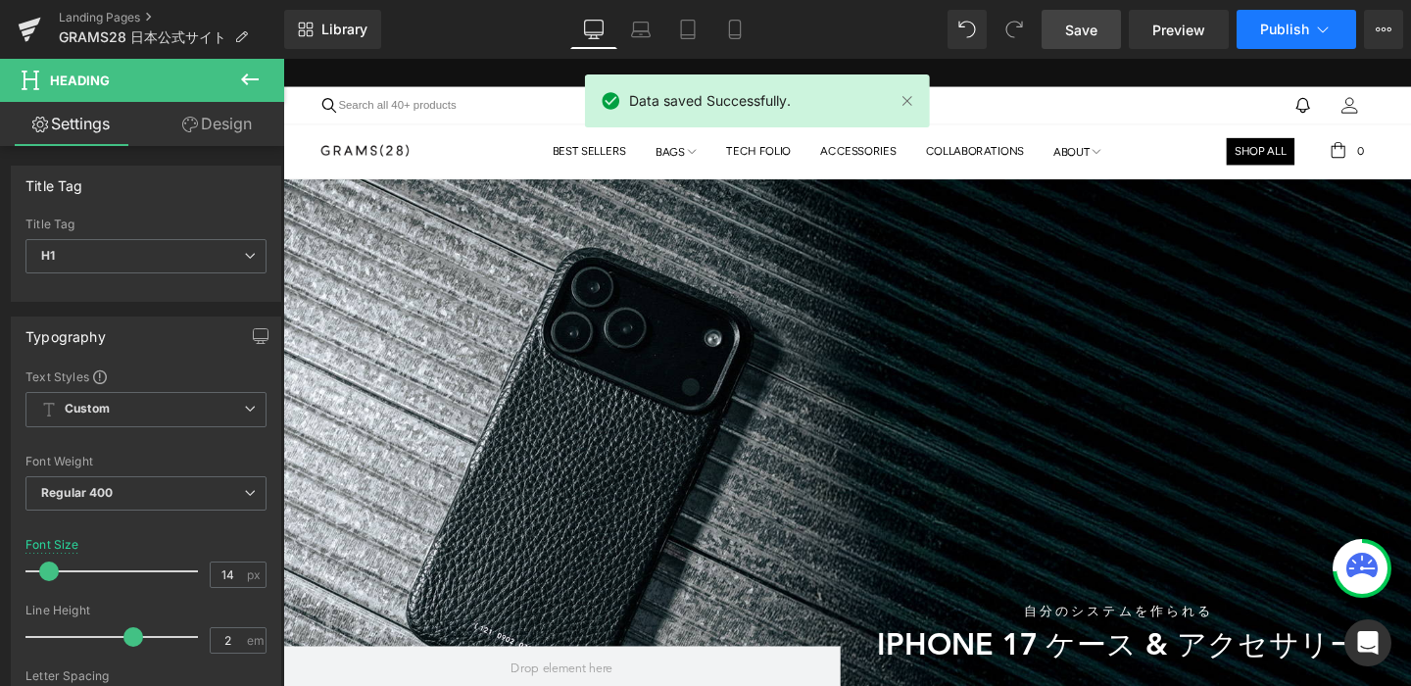
click at [1301, 32] on span "Publish" at bounding box center [1284, 30] width 49 height 16
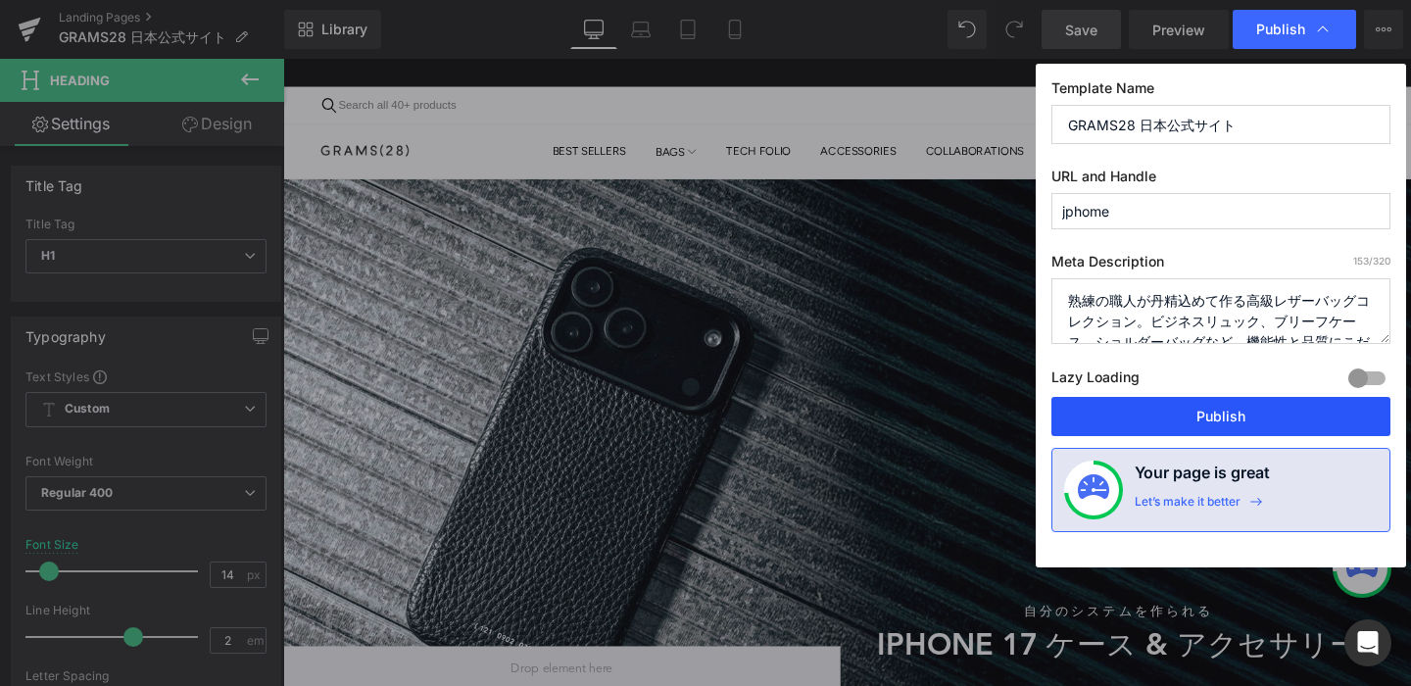
click at [1213, 400] on button "Publish" at bounding box center [1220, 416] width 339 height 39
